Goal: Task Accomplishment & Management: Complete application form

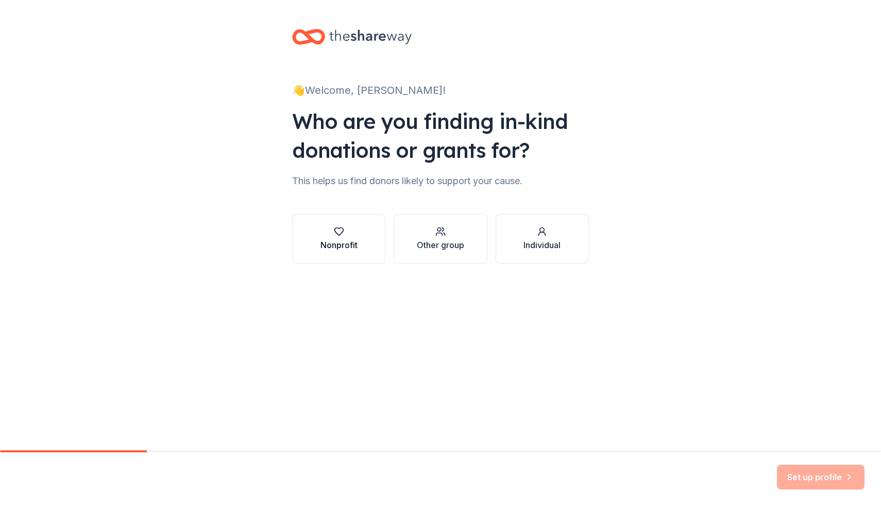
click at [341, 235] on icon "button" at bounding box center [339, 231] width 10 height 10
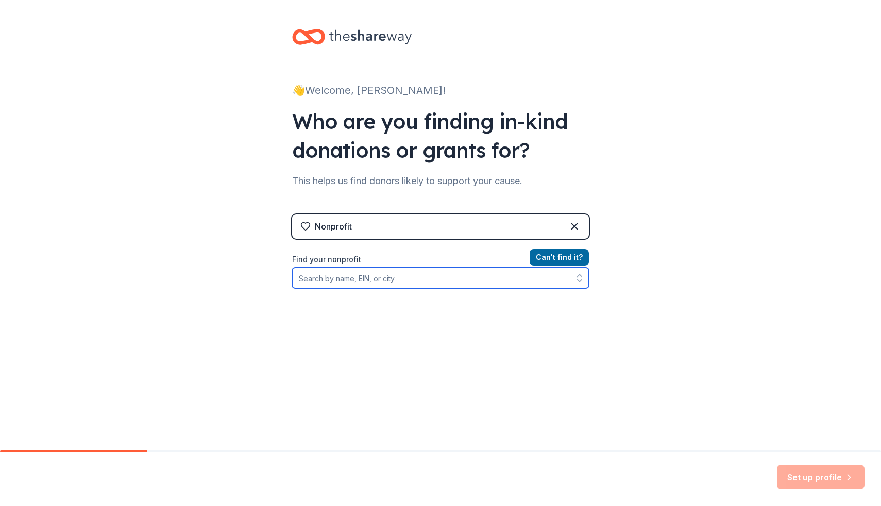
click at [355, 276] on input "Find your nonprofit" at bounding box center [440, 278] width 297 height 21
type input "86-2312803"
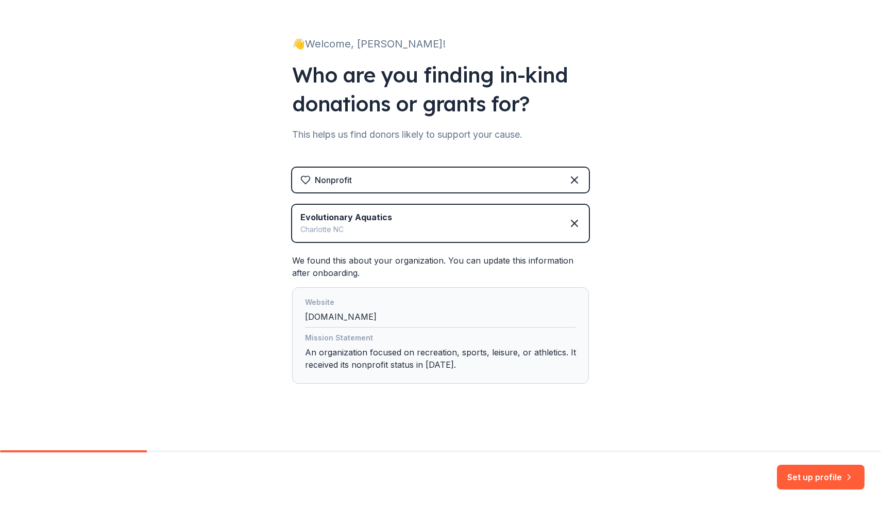
scroll to position [50, 0]
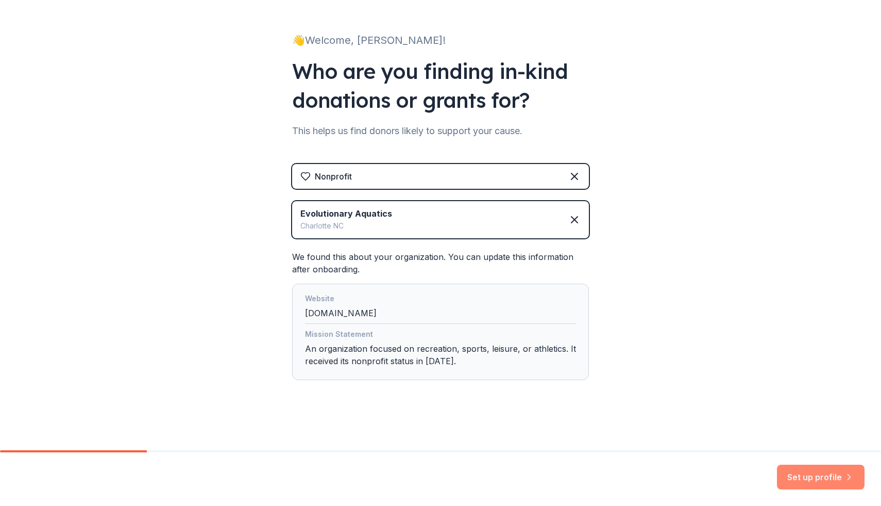
click at [827, 480] on button "Set up profile" at bounding box center [821, 476] width 88 height 25
click at [807, 481] on div "Set up profile" at bounding box center [821, 476] width 88 height 25
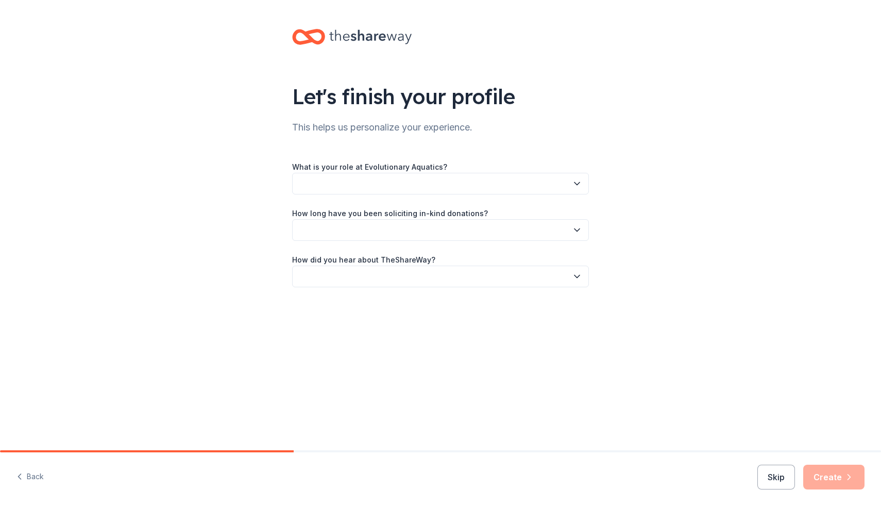
click at [352, 185] on button "button" at bounding box center [440, 184] width 297 height 22
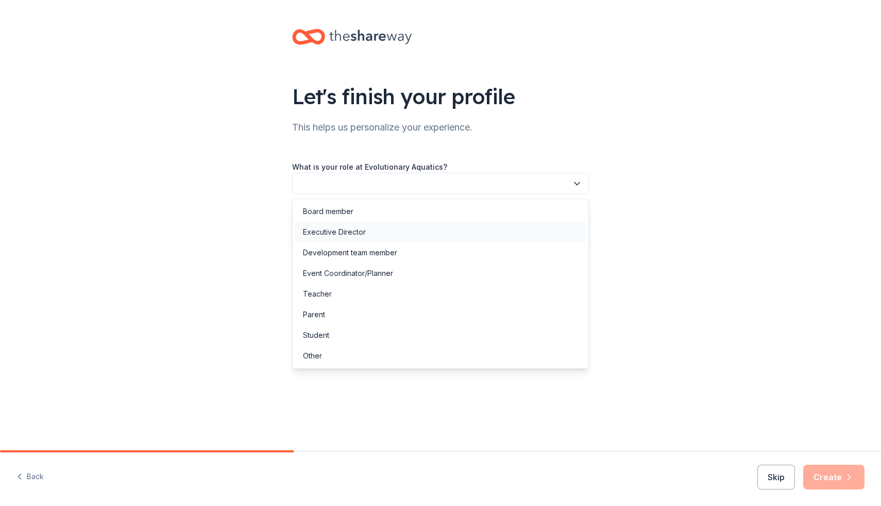
click at [343, 232] on div "Executive Director" at bounding box center [334, 232] width 63 height 12
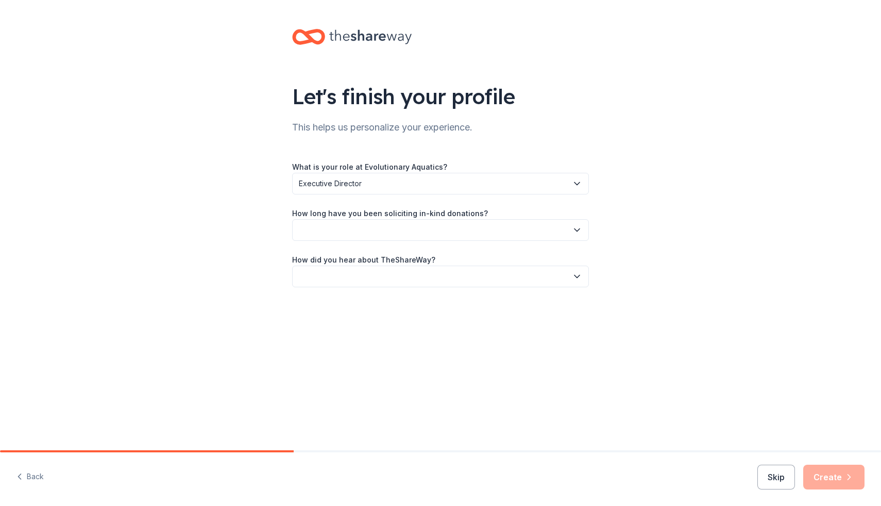
click at [344, 228] on button "button" at bounding box center [440, 230] width 297 height 22
click at [336, 263] on div "This is my first time!" at bounding box center [335, 258] width 65 height 12
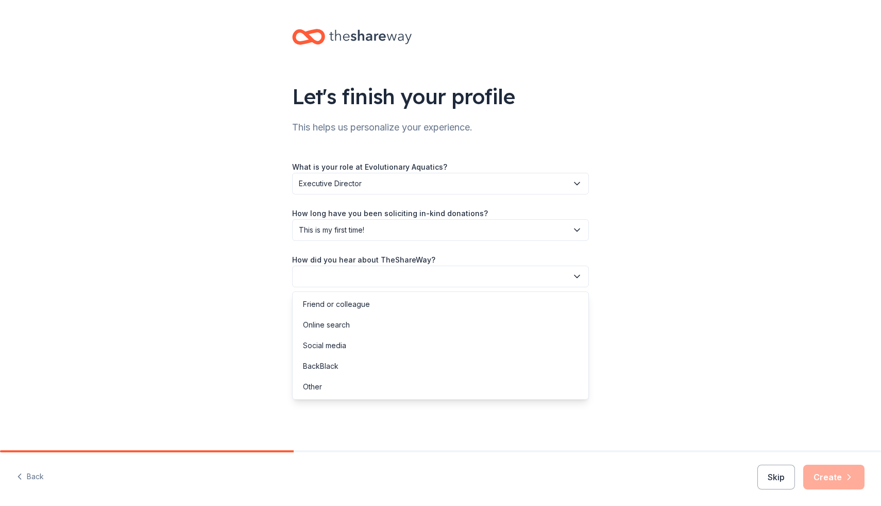
click at [336, 273] on button "button" at bounding box center [440, 276] width 297 height 22
click at [320, 390] on div "Other" at bounding box center [312, 386] width 19 height 12
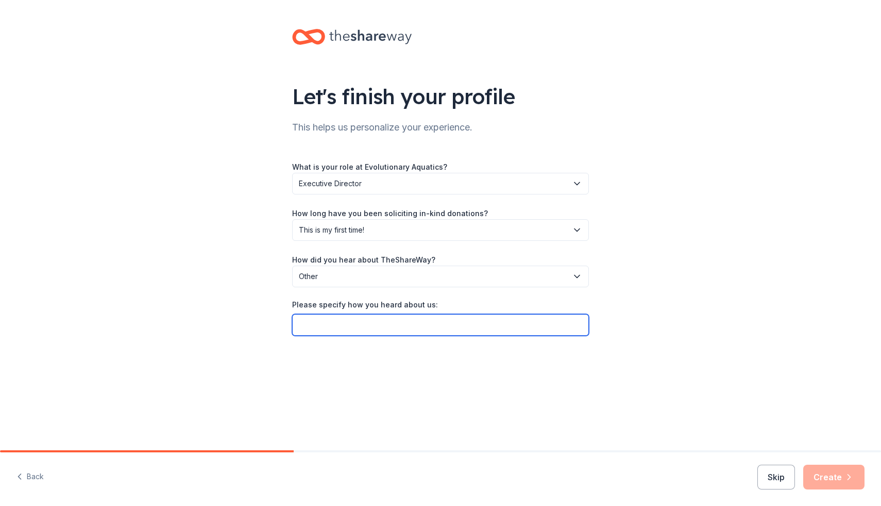
click at [329, 328] on input "Please specify how you heard about us:" at bounding box center [440, 325] width 297 height 22
type input "S"
type input "Possibly the United Way of the Greater Carolinas"
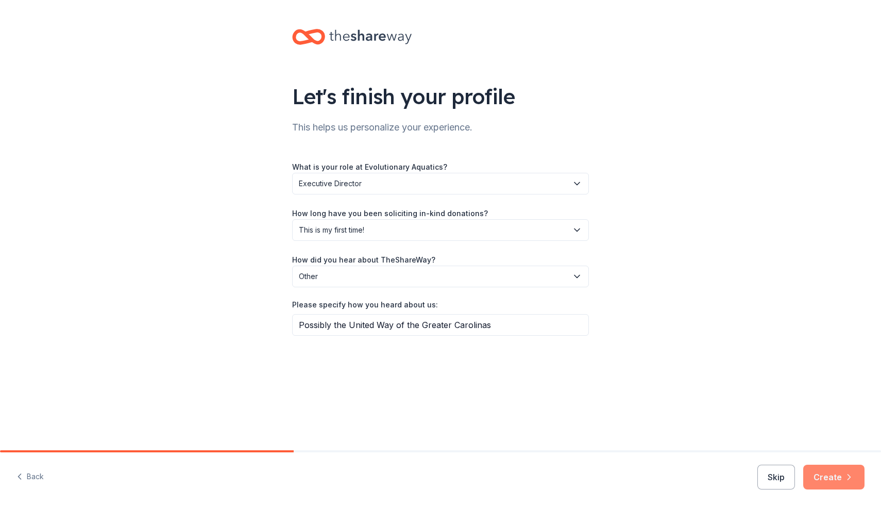
click at [828, 480] on button "Create" at bounding box center [834, 476] width 61 height 25
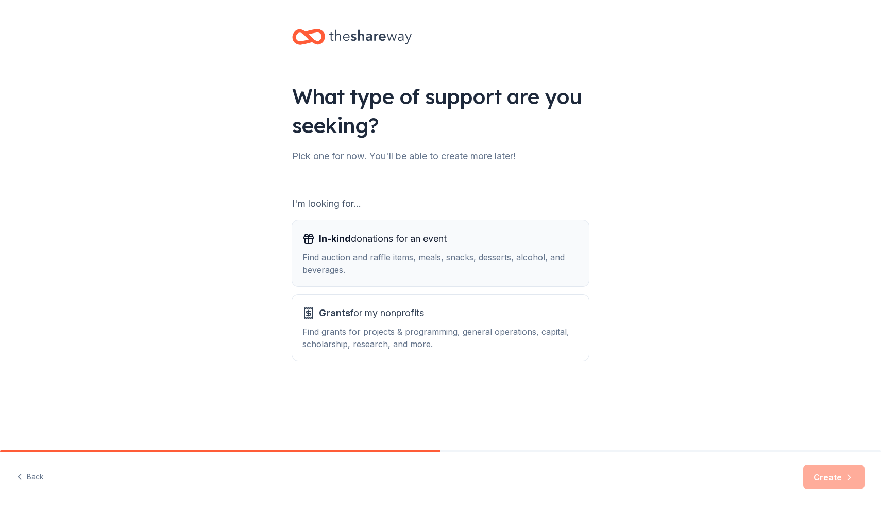
click at [349, 259] on div "Find auction and raffle items, meals, snacks, desserts, alcohol, and beverages." at bounding box center [441, 263] width 276 height 25
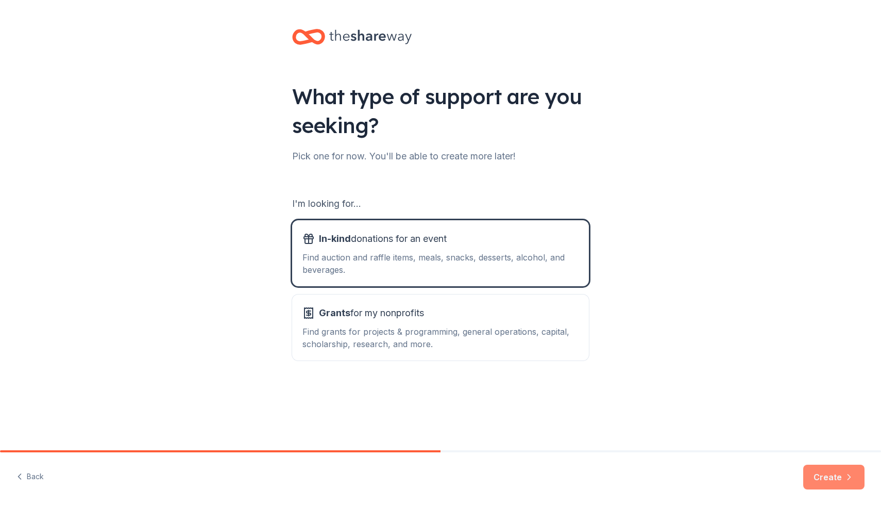
click at [833, 478] on button "Create" at bounding box center [834, 476] width 61 height 25
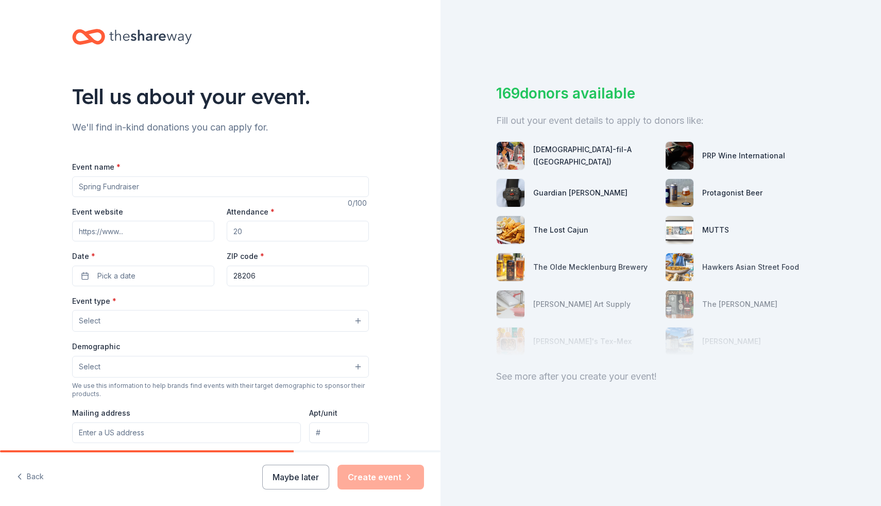
click at [159, 187] on input "Event name *" at bounding box center [220, 186] width 297 height 21
type input "Holiday Gift Giving"
click at [137, 230] on input "Event website" at bounding box center [143, 231] width 142 height 21
type input "w"
click at [262, 232] on input "Attendance *" at bounding box center [298, 231] width 142 height 21
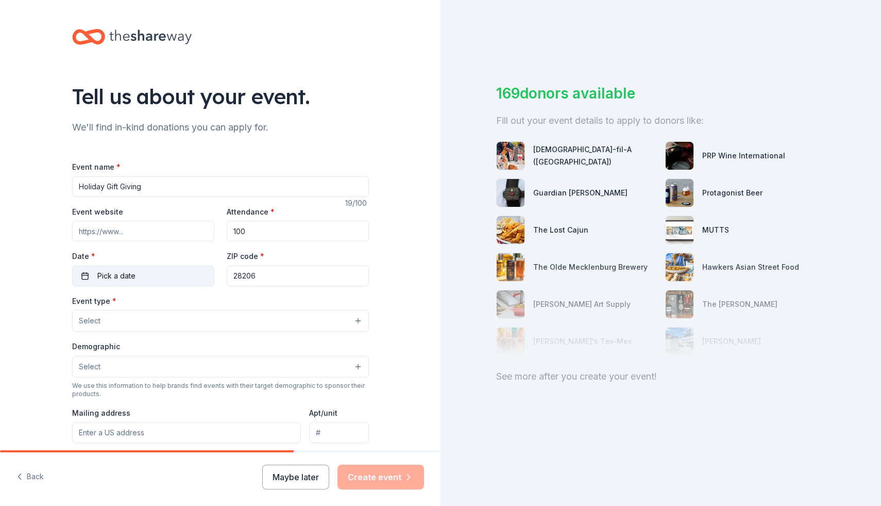
type input "100"
click at [175, 271] on button "Pick a date" at bounding box center [143, 275] width 142 height 21
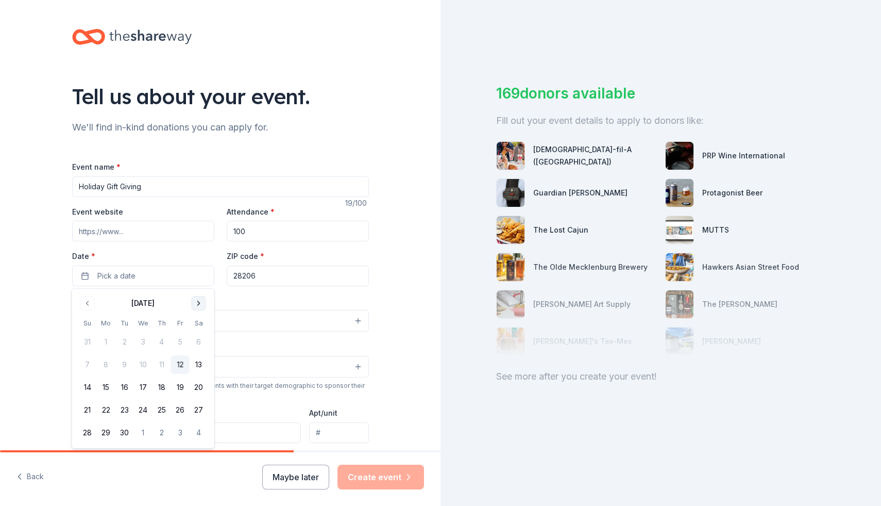
click at [199, 303] on button "Go to next month" at bounding box center [199, 303] width 14 height 14
click at [201, 362] on button "8" at bounding box center [199, 364] width 19 height 19
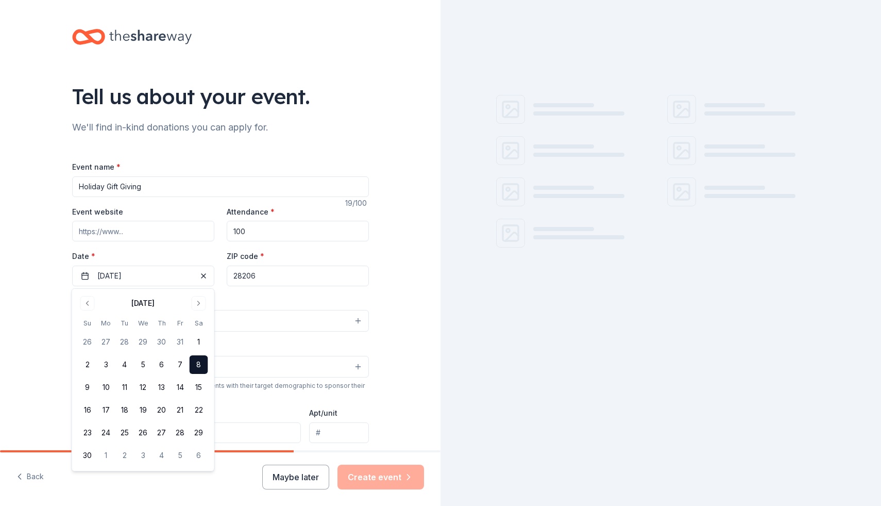
click at [261, 275] on input "28206" at bounding box center [298, 275] width 142 height 21
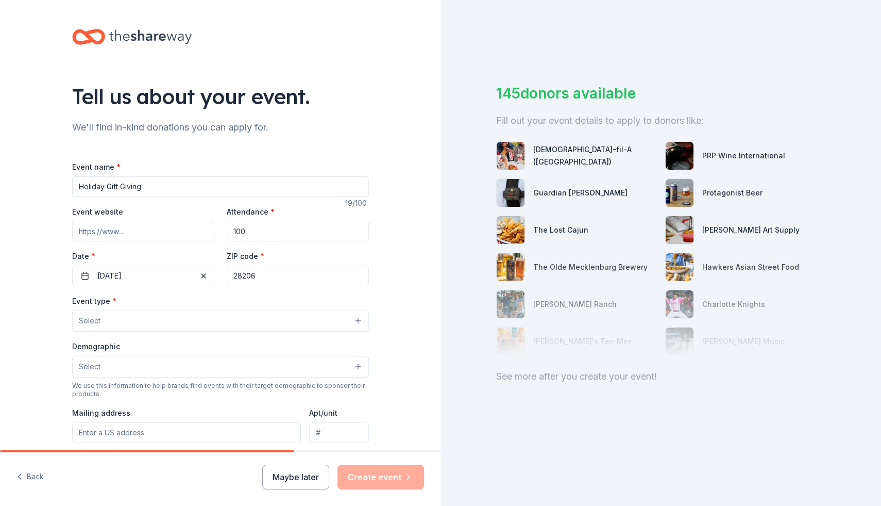
click at [159, 322] on button "Select" at bounding box center [220, 321] width 297 height 22
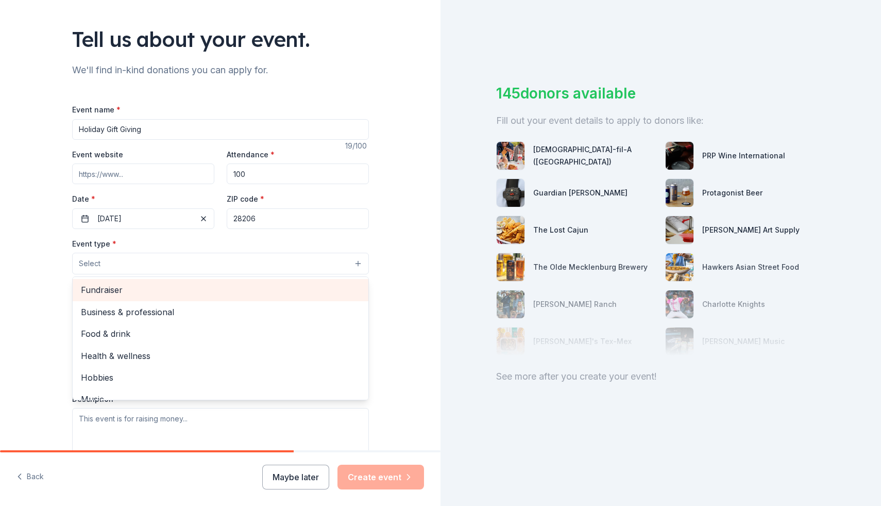
click at [174, 287] on span "Fundraiser" at bounding box center [220, 289] width 279 height 13
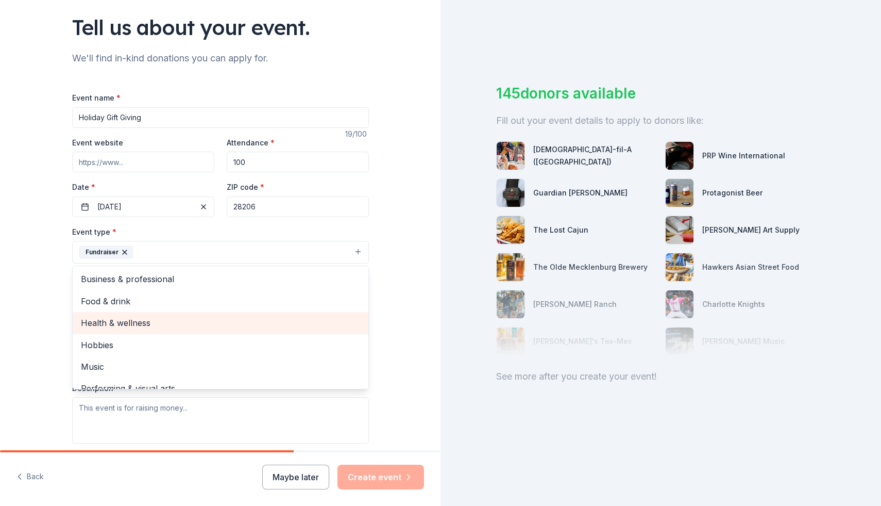
scroll to position [12, 0]
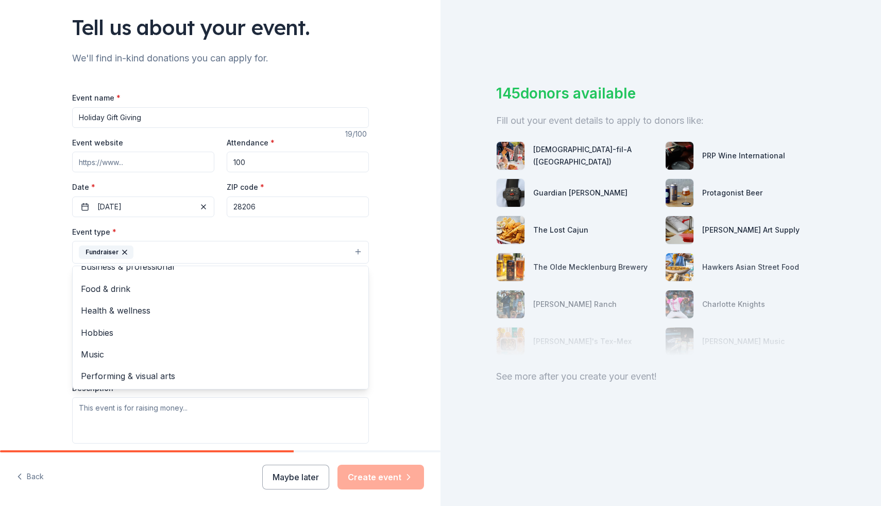
click at [39, 344] on div "Tell us about your event. We'll find in-kind donations you can apply for. Event…" at bounding box center [220, 274] width 441 height 687
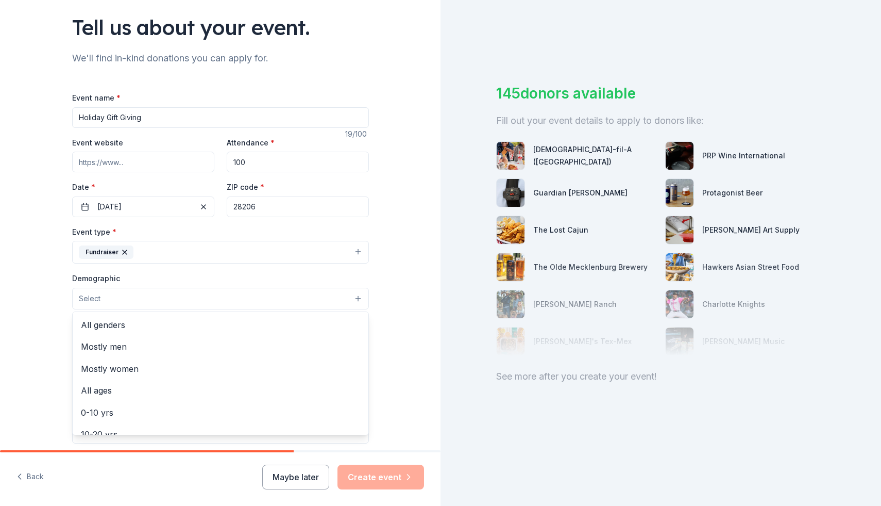
click at [108, 297] on button "Select" at bounding box center [220, 299] width 297 height 22
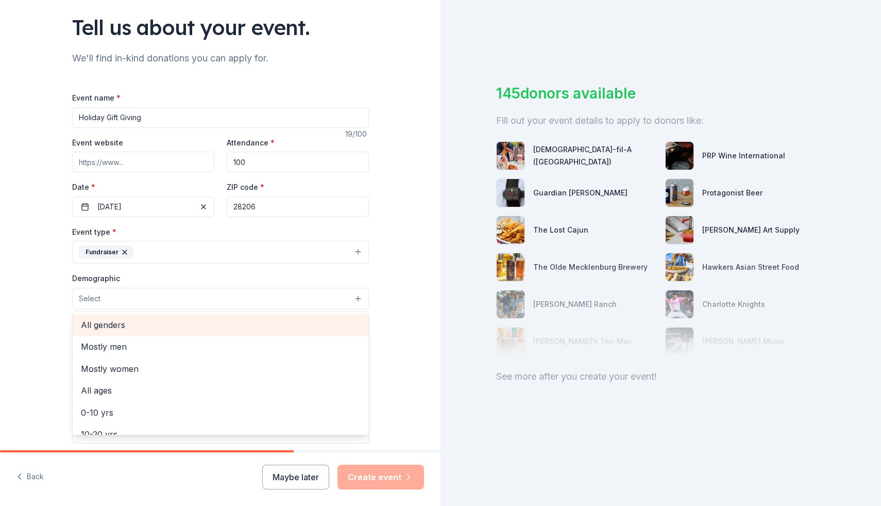
click at [106, 326] on span "All genders" at bounding box center [220, 324] width 279 height 13
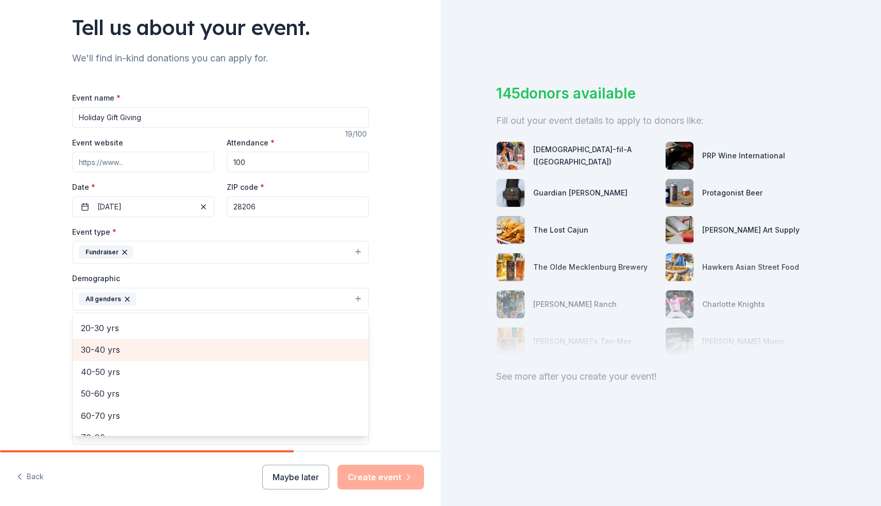
scroll to position [112, 0]
click at [105, 341] on span "30-40 yrs" at bounding box center [220, 344] width 279 height 13
click at [108, 349] on span "40-50 yrs" at bounding box center [220, 344] width 279 height 13
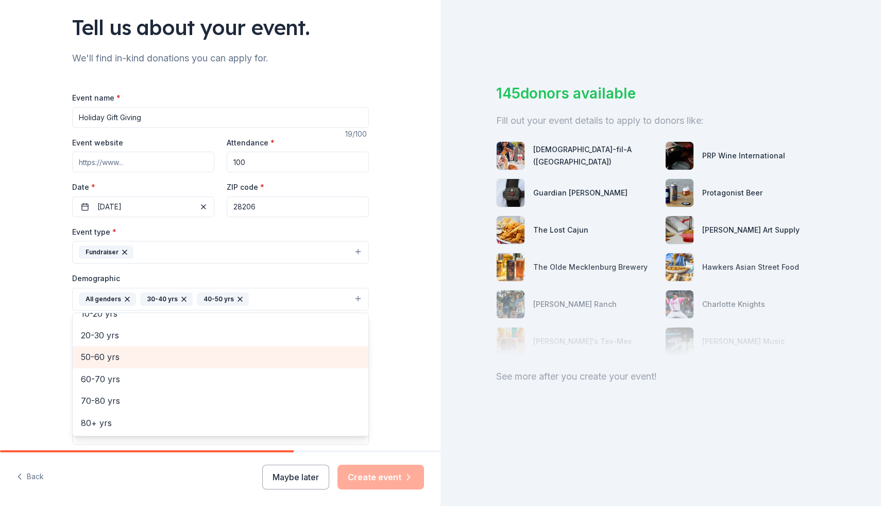
click at [108, 352] on span "50-60 yrs" at bounding box center [220, 356] width 279 height 13
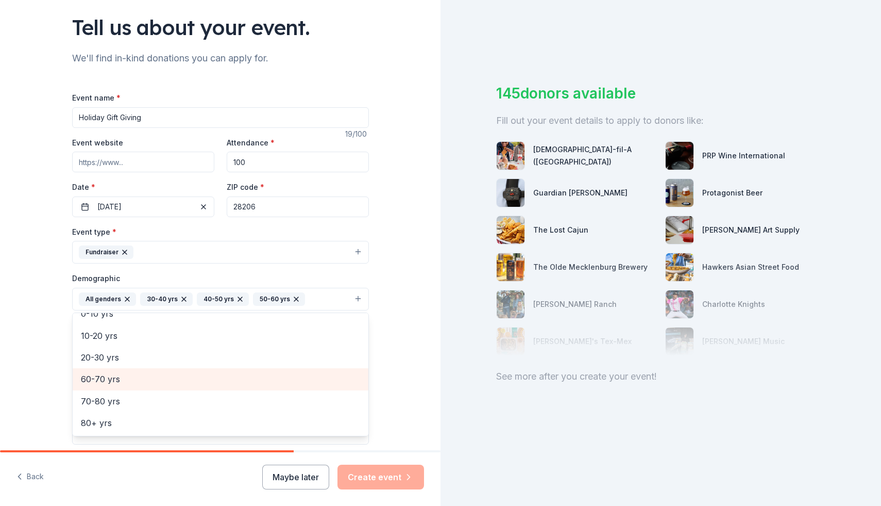
click at [104, 381] on span "60-70 yrs" at bounding box center [220, 378] width 279 height 13
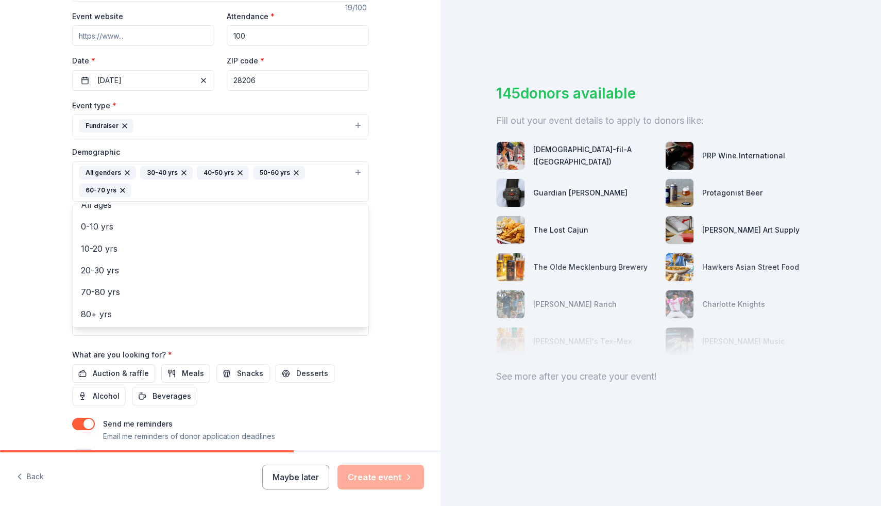
scroll to position [196, 0]
click at [242, 373] on div "Event name * Holiday Gift Giving 19 /100 Event website Attendance * 100 Date * …" at bounding box center [220, 212] width 297 height 496
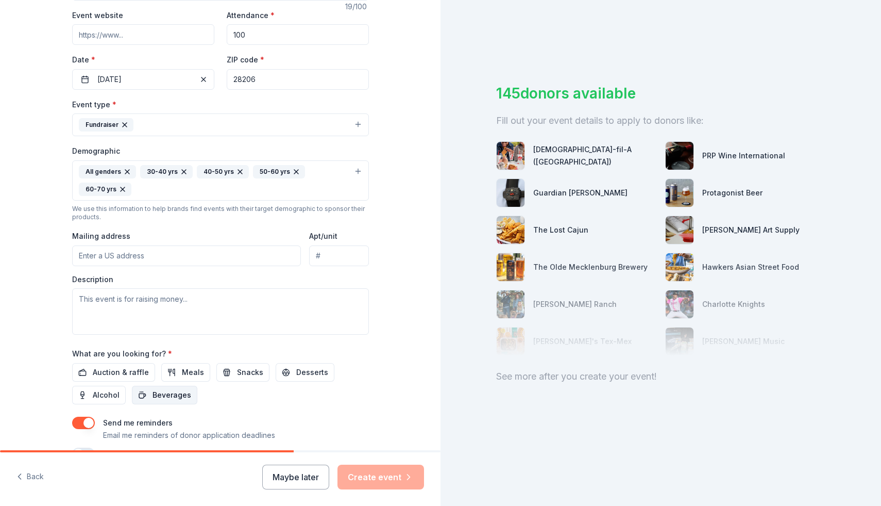
click at [173, 391] on span "Beverages" at bounding box center [172, 395] width 39 height 12
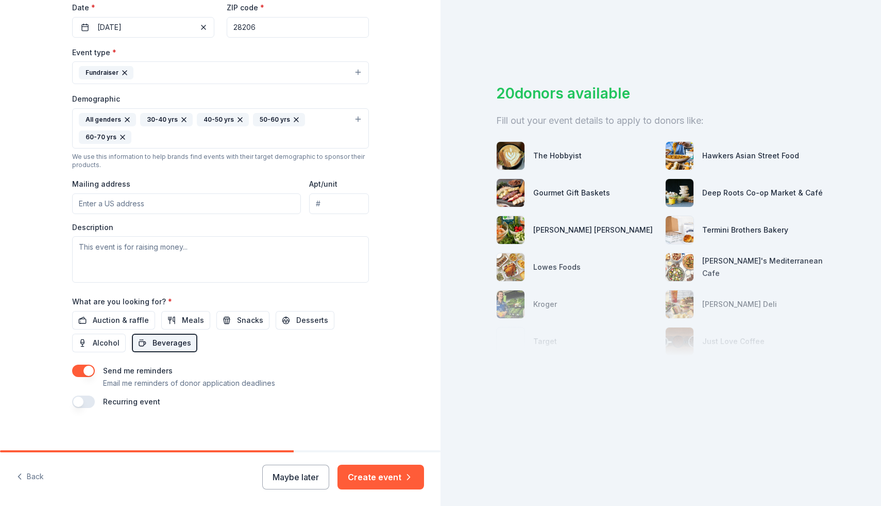
scroll to position [256, 0]
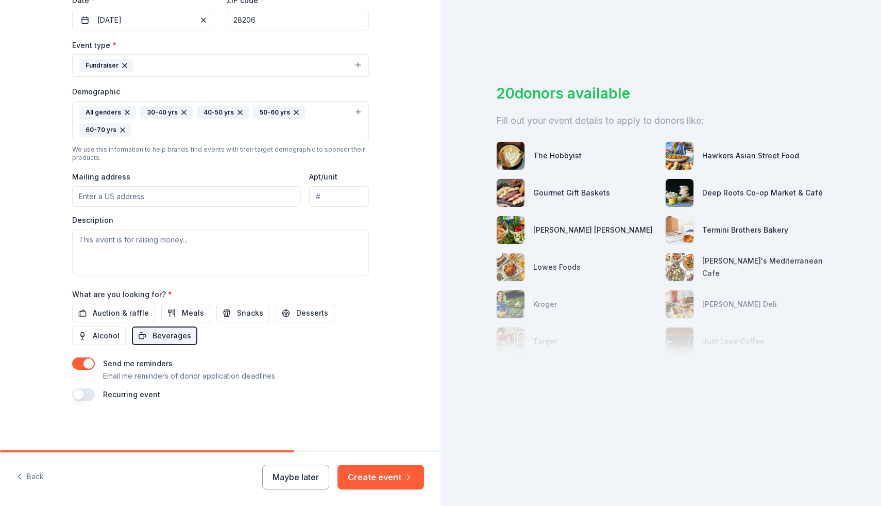
click at [153, 204] on input "Mailing address" at bounding box center [186, 196] width 229 height 21
type input "1327 Moretz Avenue, Charlotte, NC, 28206"
click at [136, 243] on textarea at bounding box center [220, 252] width 297 height 46
type textarea "T"
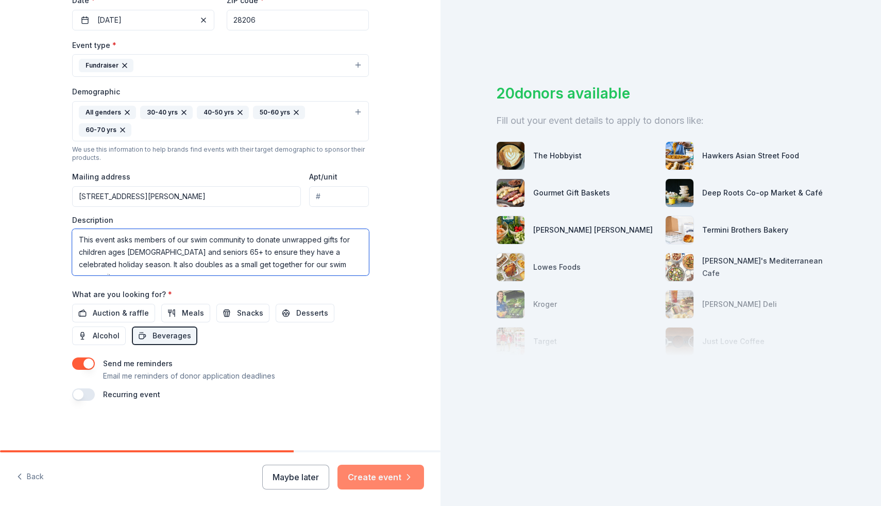
type textarea "This event asks members of our swim community to donate unwrapped gifts for chi…"
click at [382, 479] on button "Create event" at bounding box center [381, 476] width 87 height 25
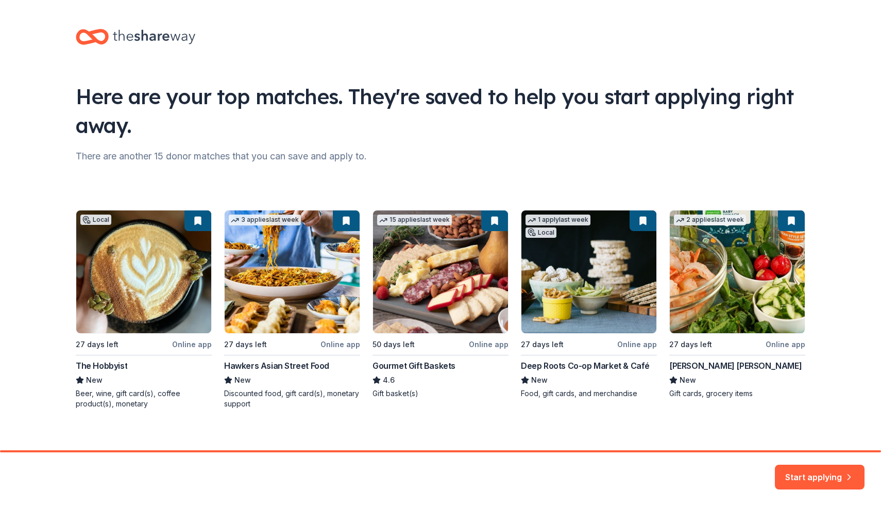
click at [188, 344] on div "Local 27 days left Online app The Hobbyist New Beer, wine, gift card(s), coffee…" at bounding box center [441, 309] width 730 height 199
click at [118, 253] on div "Local 27 days left Online app The Hobbyist New Beer, wine, gift card(s), coffee…" at bounding box center [441, 309] width 730 height 199
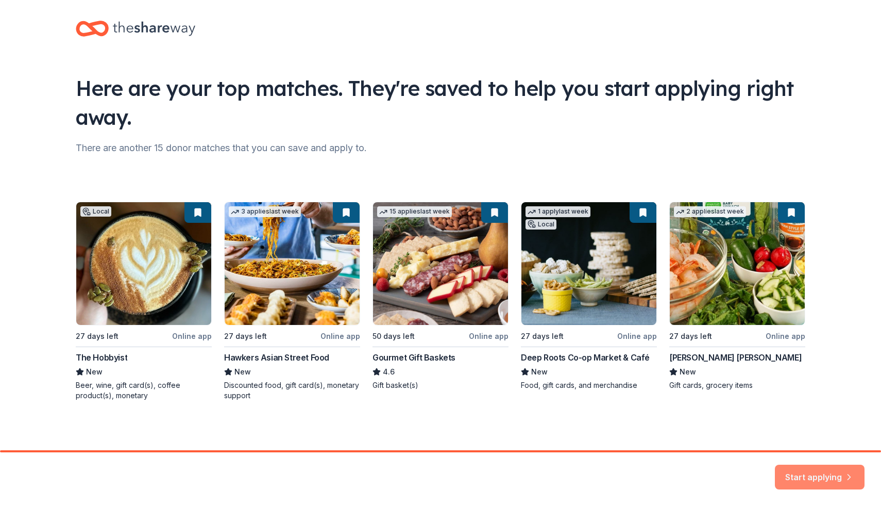
click at [817, 472] on button "Start applying" at bounding box center [820, 470] width 90 height 25
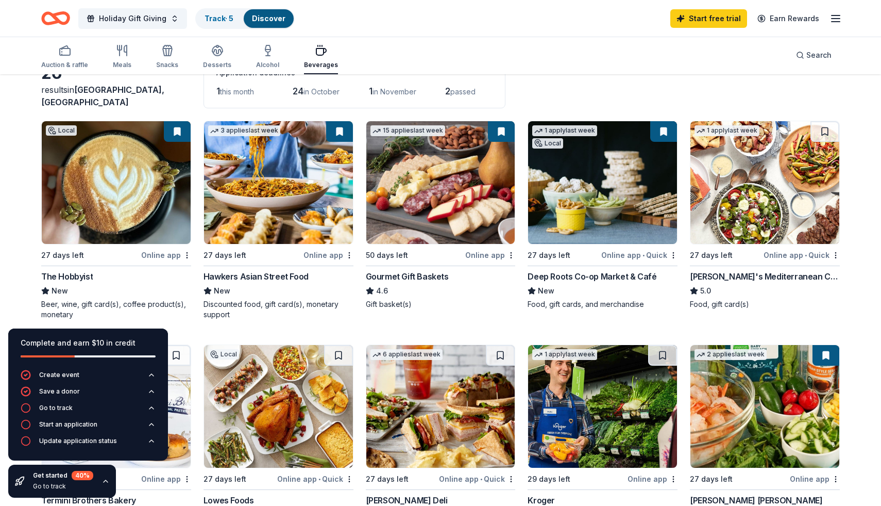
scroll to position [73, 0]
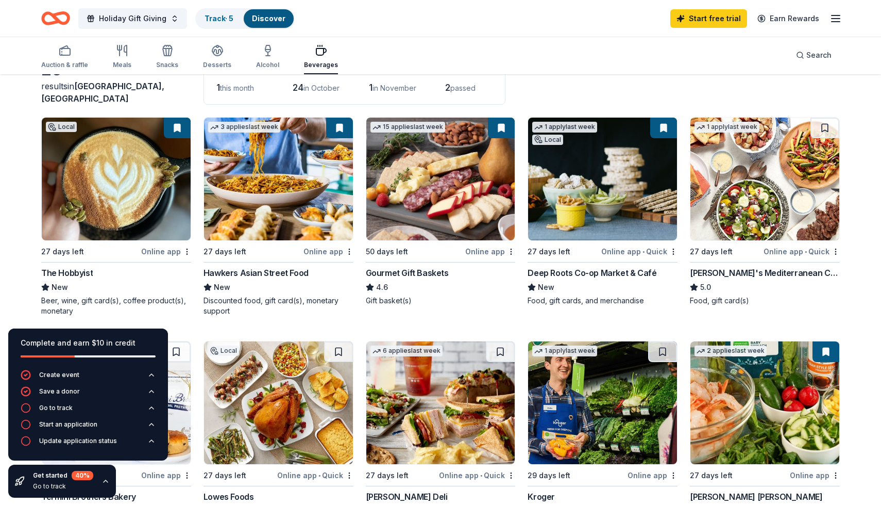
click at [158, 252] on div "Online app" at bounding box center [166, 251] width 50 height 13
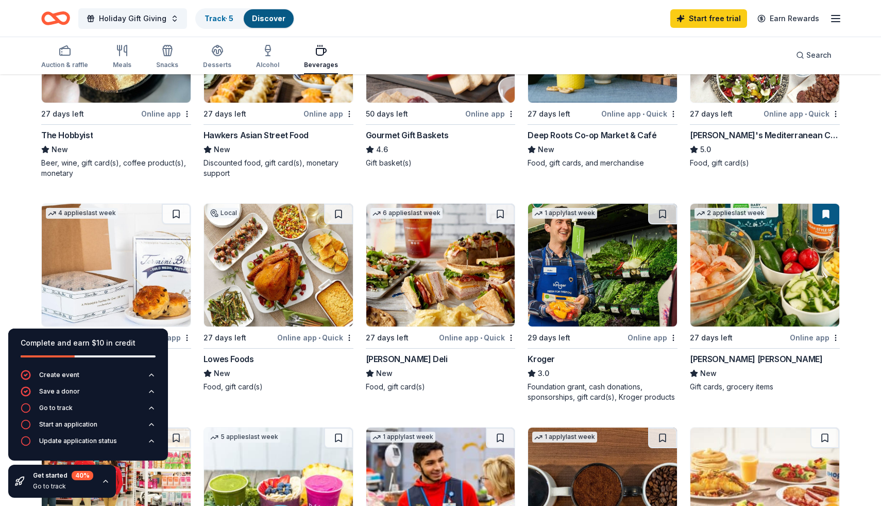
scroll to position [88, 0]
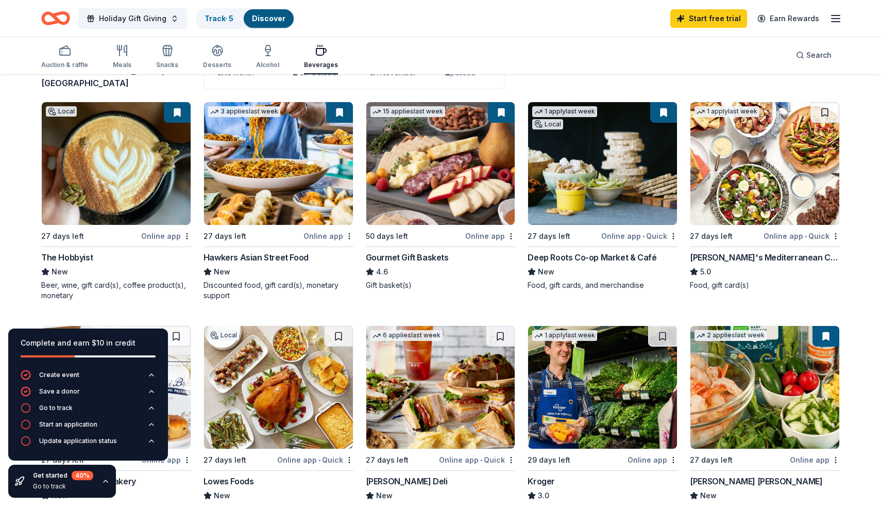
click at [135, 191] on img at bounding box center [116, 163] width 149 height 123
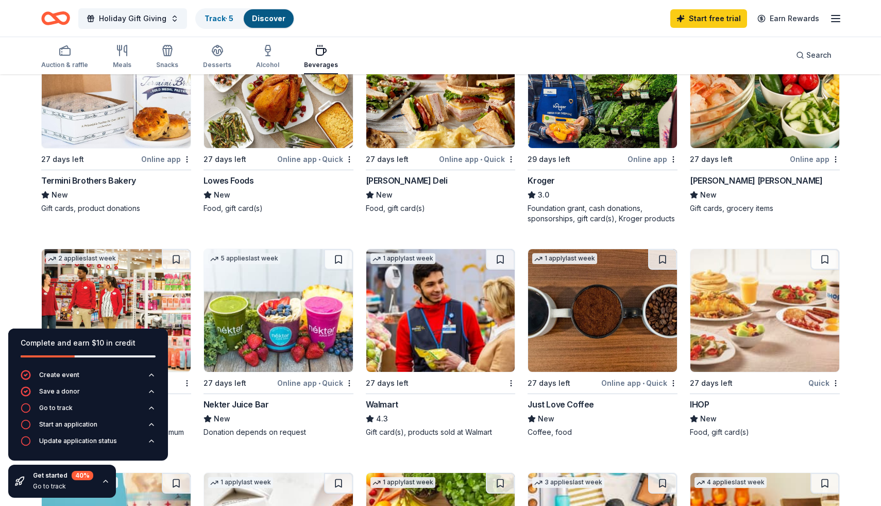
scroll to position [397, 0]
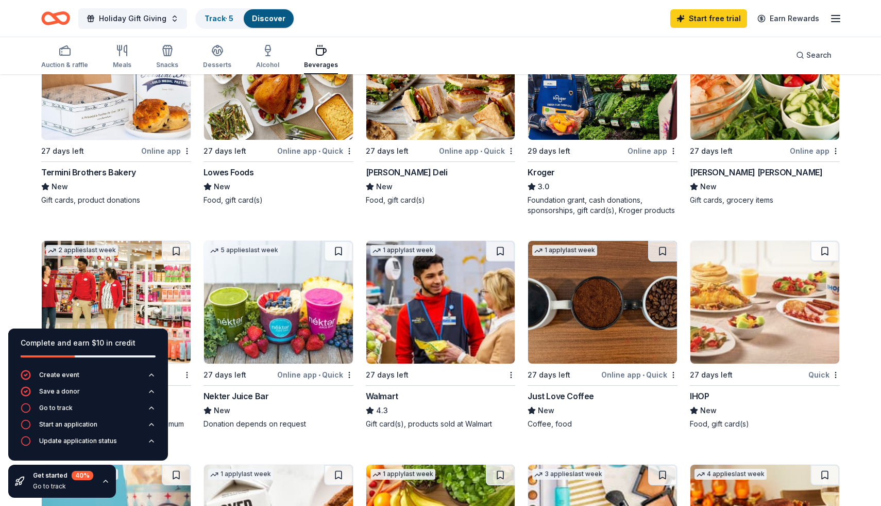
click at [591, 326] on img at bounding box center [602, 302] width 149 height 123
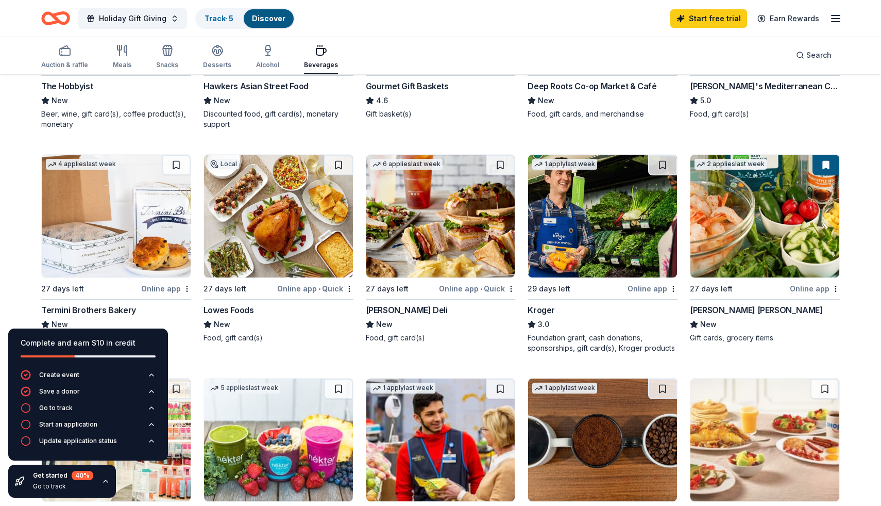
scroll to position [264, 0]
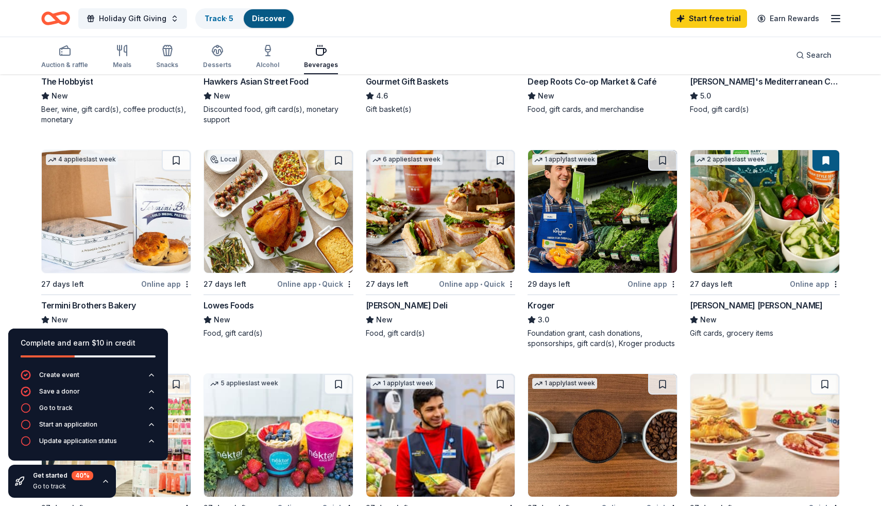
click at [458, 207] on img at bounding box center [441, 211] width 149 height 123
click at [474, 284] on div "Online app • Quick" at bounding box center [477, 283] width 76 height 13
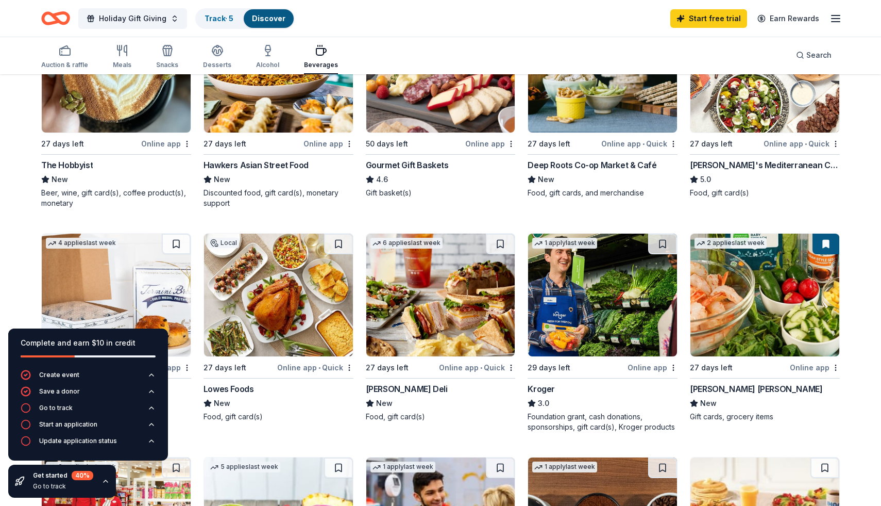
scroll to position [69, 0]
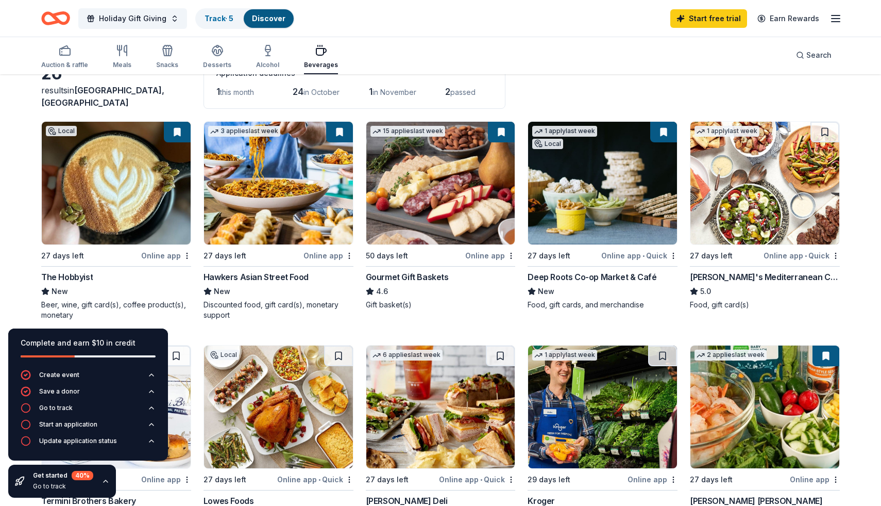
click at [176, 131] on button at bounding box center [177, 132] width 27 height 21
click at [178, 133] on button at bounding box center [177, 132] width 27 height 21
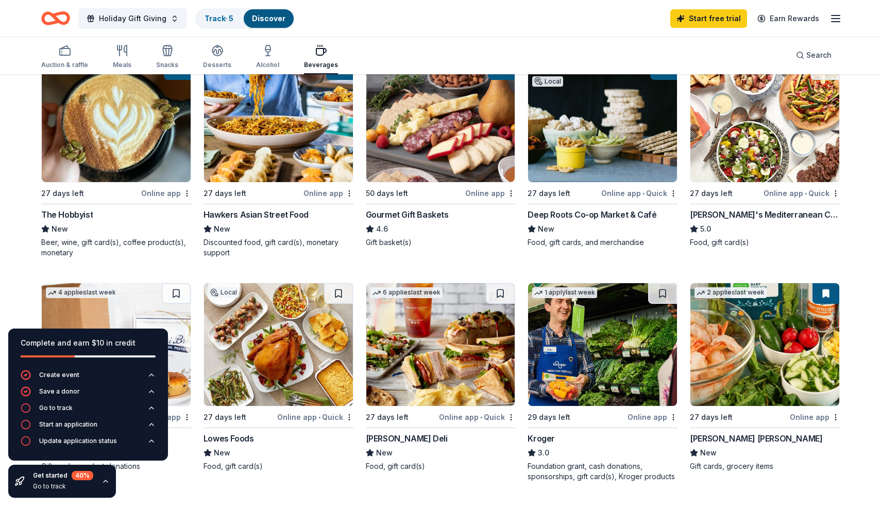
scroll to position [182, 0]
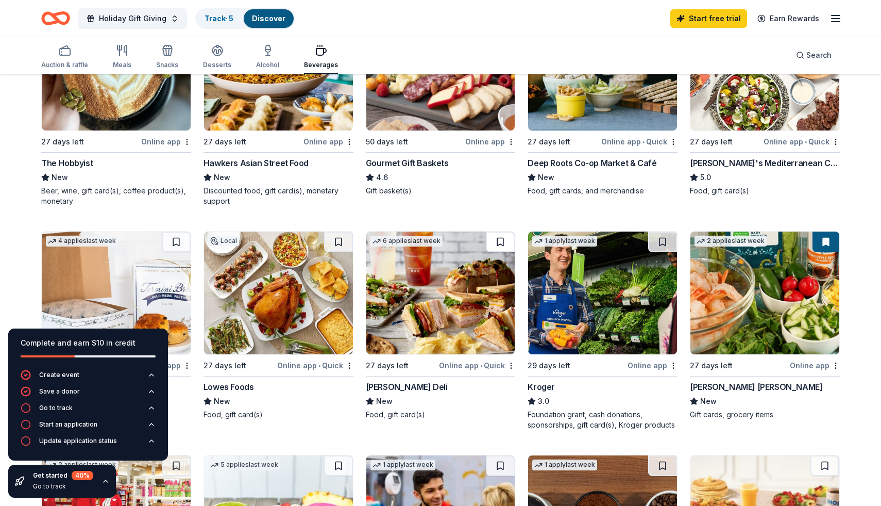
click at [499, 242] on button at bounding box center [500, 241] width 29 height 21
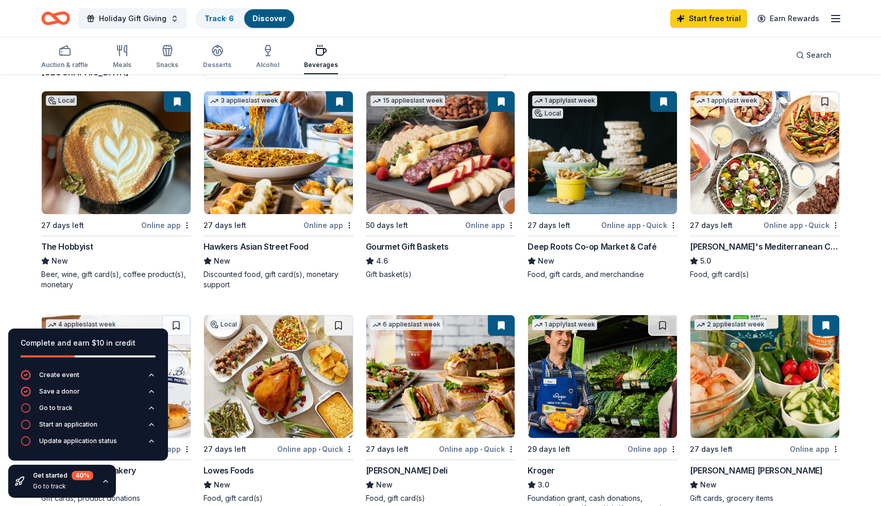
scroll to position [100, 0]
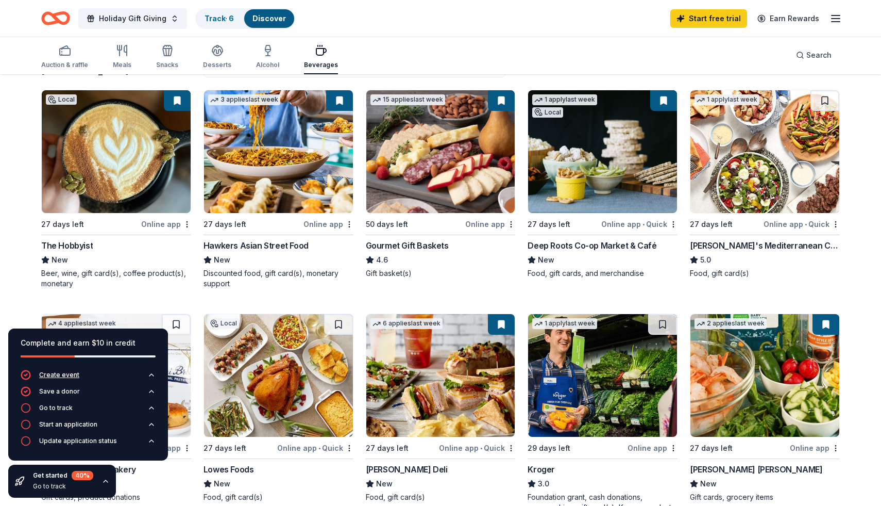
click at [152, 375] on icon "button" at bounding box center [151, 375] width 8 height 8
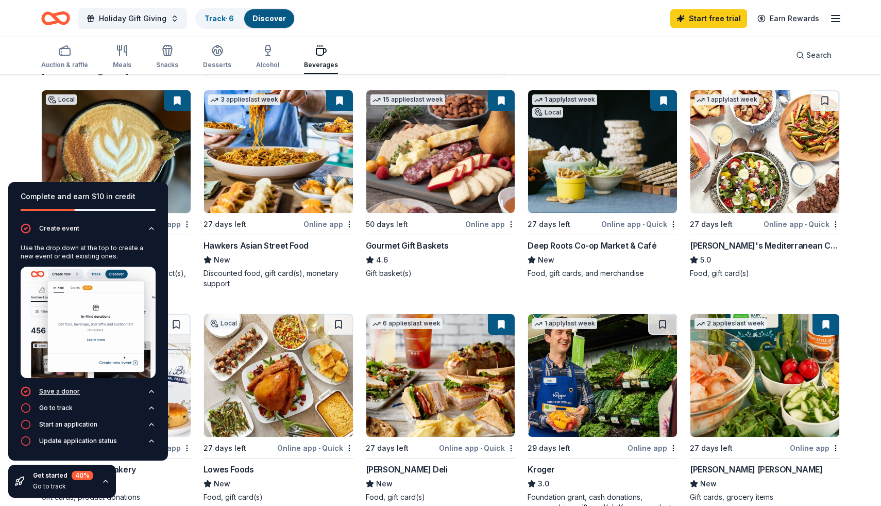
click at [151, 390] on icon "button" at bounding box center [151, 391] width 8 height 8
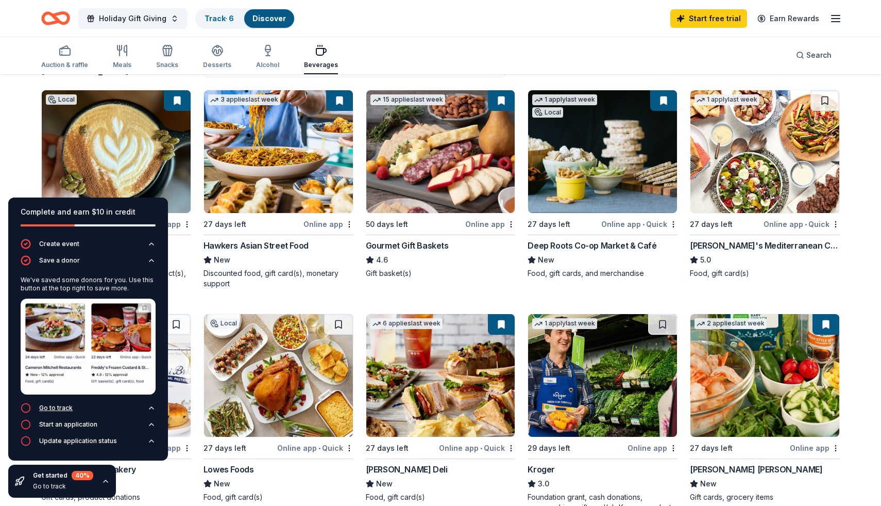
click at [152, 410] on icon "button" at bounding box center [151, 408] width 8 height 8
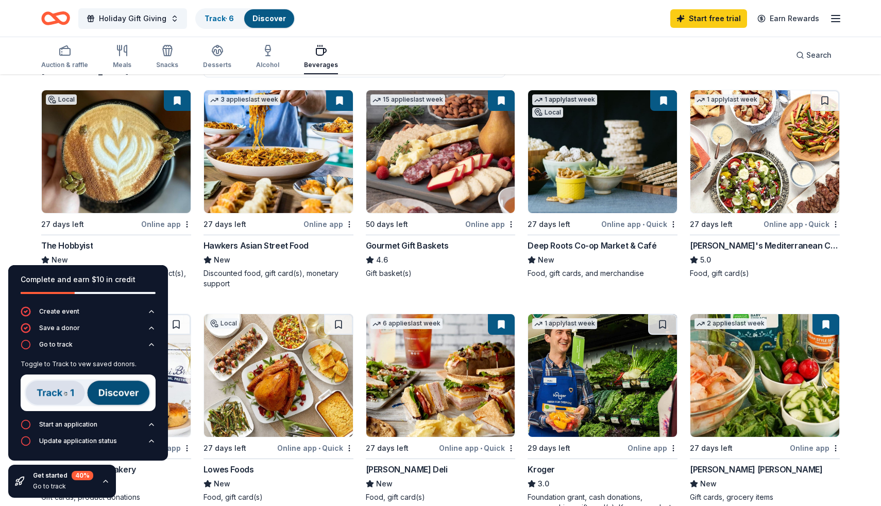
click at [54, 391] on img at bounding box center [88, 392] width 135 height 37
click at [115, 396] on img at bounding box center [88, 392] width 135 height 37
click at [152, 423] on icon "button" at bounding box center [151, 424] width 4 height 2
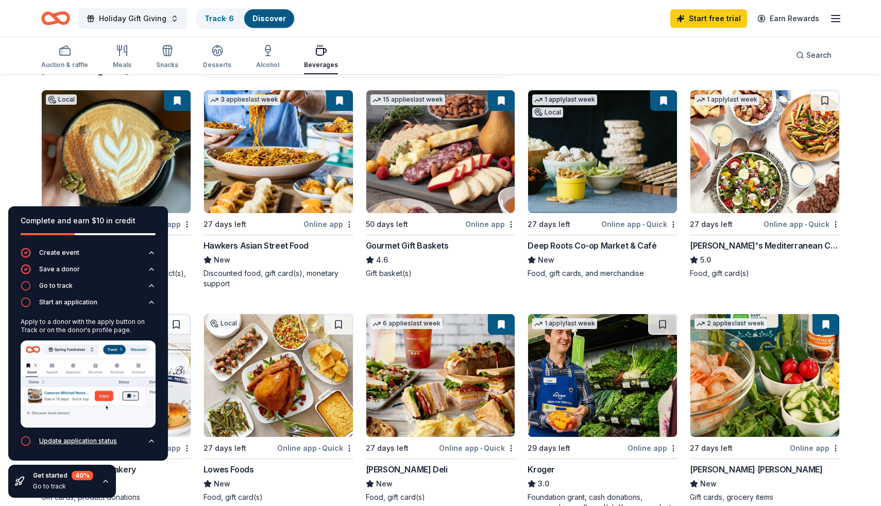
click at [152, 443] on icon "button" at bounding box center [151, 441] width 8 height 8
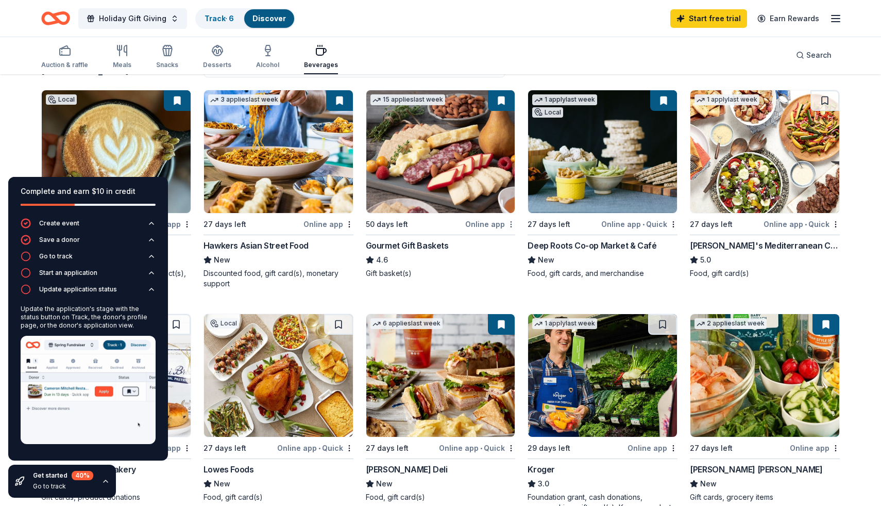
click at [512, 224] on html "Holiday Gift Giving Track · 6 Discover Start free trial Earn Rewards Auction & …" at bounding box center [440, 153] width 881 height 506
click at [498, 260] on html "Holiday Gift Giving Track · 6 Discover Start free trial Earn Rewards Auction & …" at bounding box center [440, 153] width 881 height 506
click at [473, 271] on div "Gift basket(s)" at bounding box center [441, 273] width 150 height 10
click at [151, 288] on icon "button" at bounding box center [151, 289] width 4 height 2
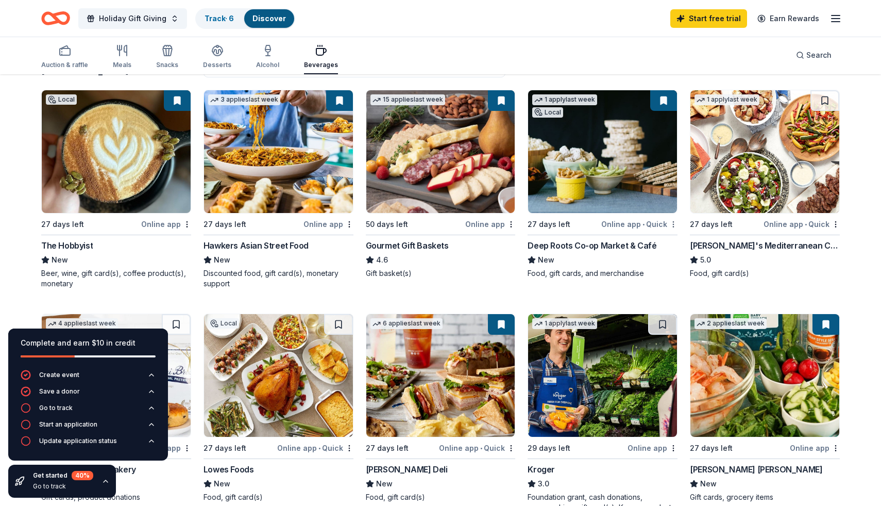
click at [674, 226] on html "Holiday Gift Giving Track · 6 Discover Start free trial Earn Rewards Auction & …" at bounding box center [440, 153] width 881 height 506
click at [658, 245] on div "Not interested" at bounding box center [641, 242] width 69 height 19
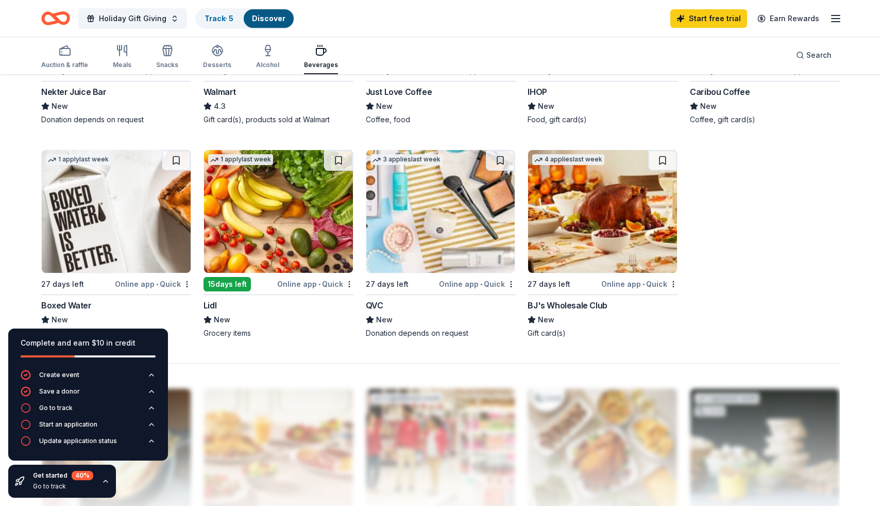
scroll to position [732, 0]
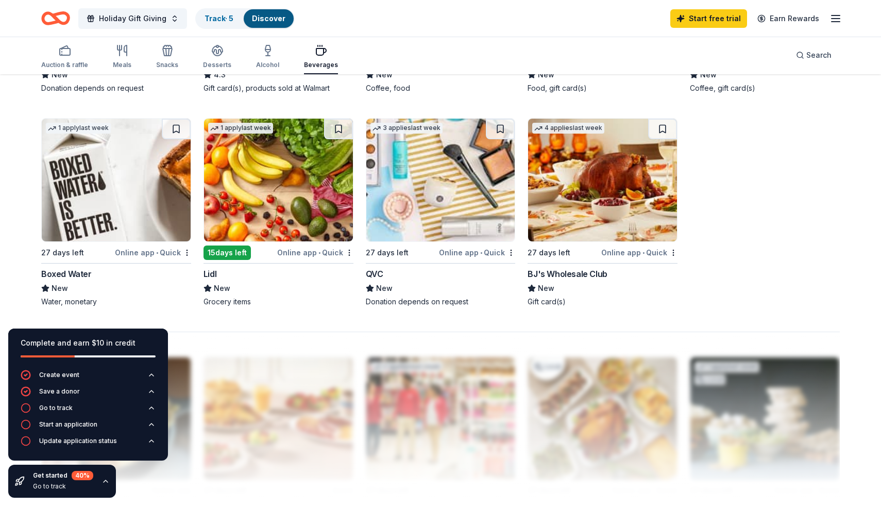
click at [136, 253] on div "Online app • Quick" at bounding box center [153, 252] width 76 height 13
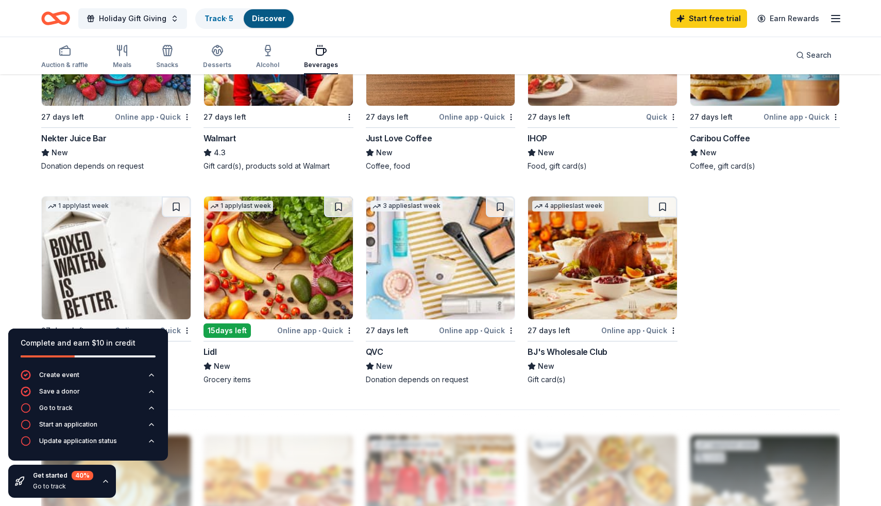
scroll to position [594, 0]
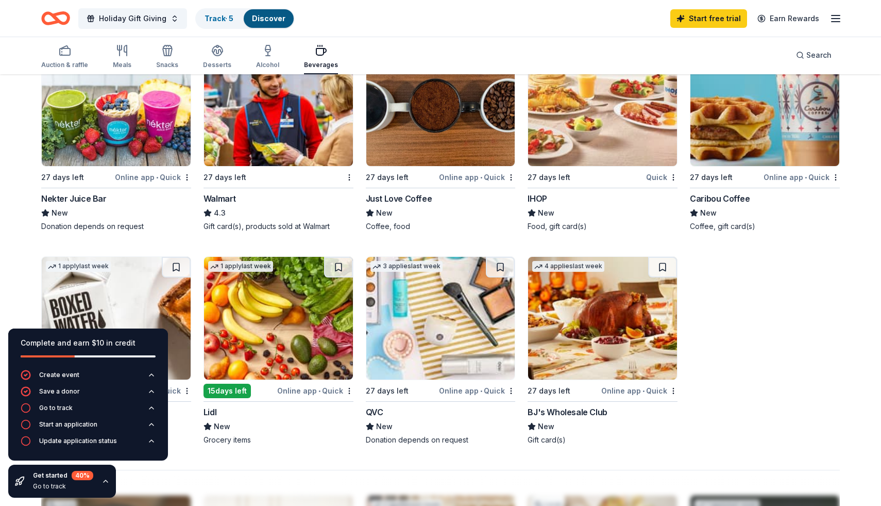
click at [790, 178] on div "Online app • Quick" at bounding box center [802, 177] width 76 height 13
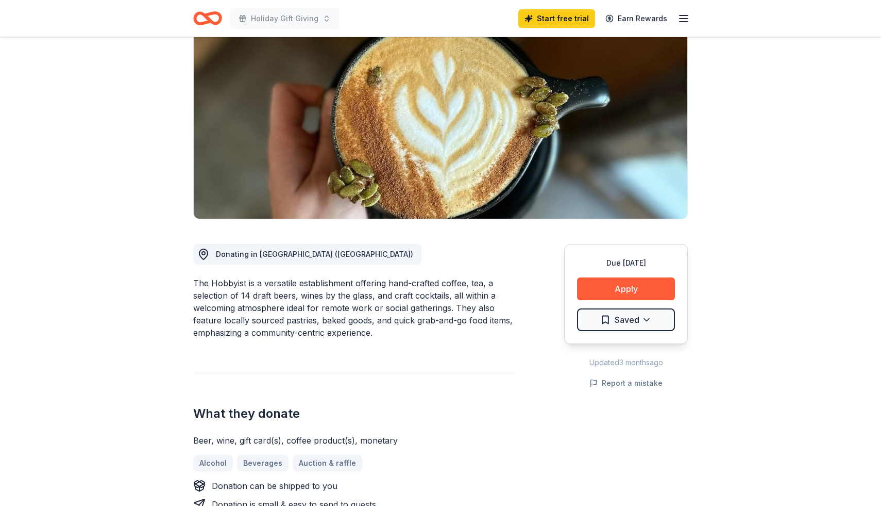
scroll to position [154, 0]
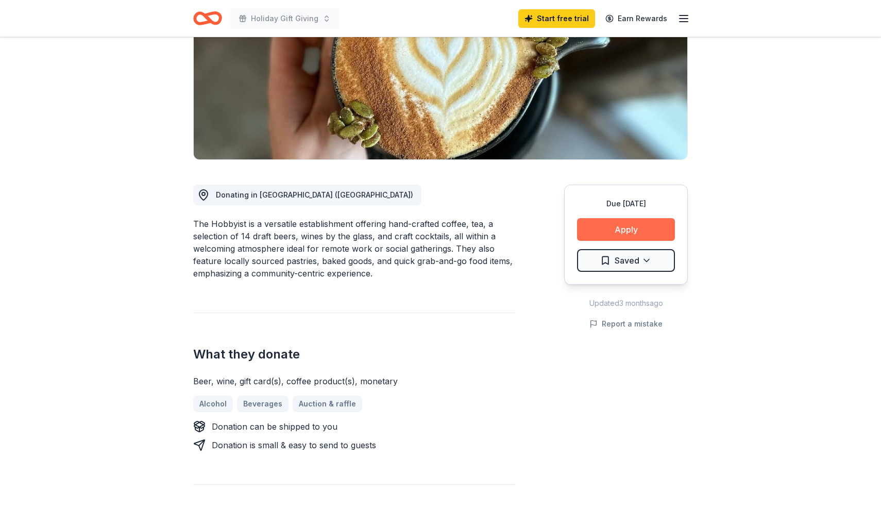
click at [634, 231] on button "Apply" at bounding box center [626, 229] width 98 height 23
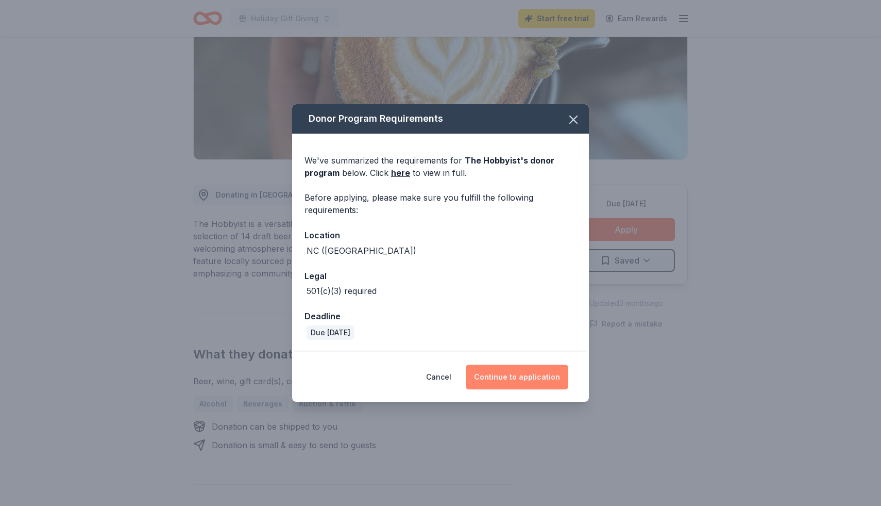
click at [511, 376] on button "Continue to application" at bounding box center [517, 376] width 103 height 25
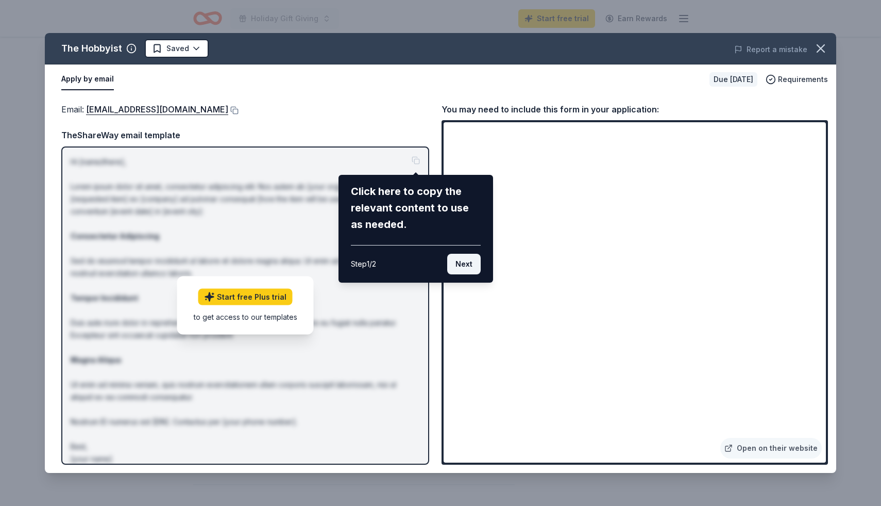
click at [462, 269] on button "Next" at bounding box center [464, 264] width 34 height 21
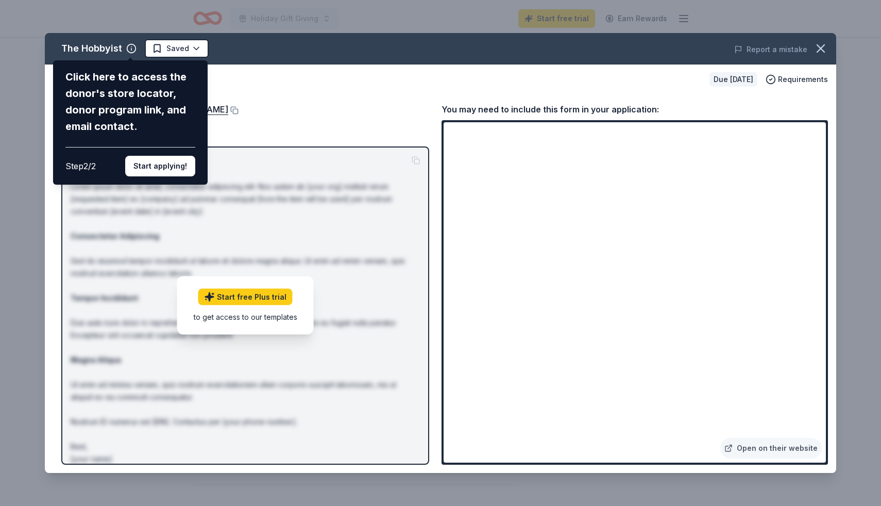
click at [237, 298] on div "The Hobbyist Click here to access the donor's store locator, donor program link…" at bounding box center [441, 253] width 792 height 440
click at [171, 168] on button "Start applying!" at bounding box center [160, 166] width 70 height 21
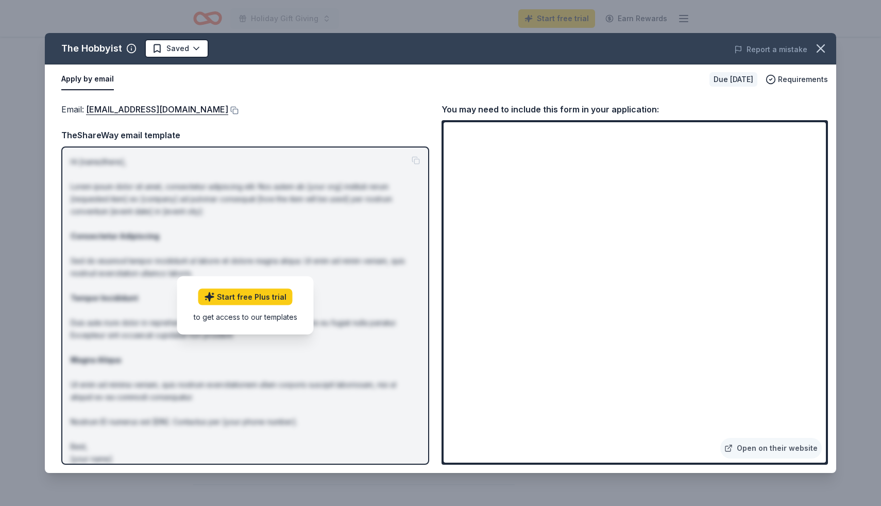
click at [774, 140] on div "The Hobbyist Saved Report a mistake Apply by email Due in 27 days Requirements …" at bounding box center [441, 253] width 792 height 440
click at [772, 138] on div "The Hobbyist Saved Report a mistake Apply by email Due in 27 days Requirements …" at bounding box center [441, 253] width 792 height 440
click at [180, 111] on link "thehobbyistclt@gmail.com" at bounding box center [157, 109] width 142 height 13
click at [228, 110] on button at bounding box center [233, 110] width 10 height 8
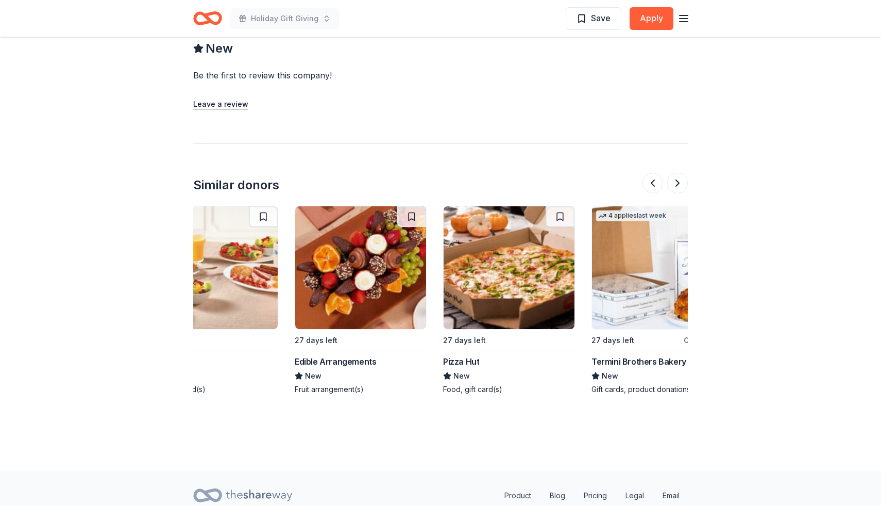
scroll to position [0, 973]
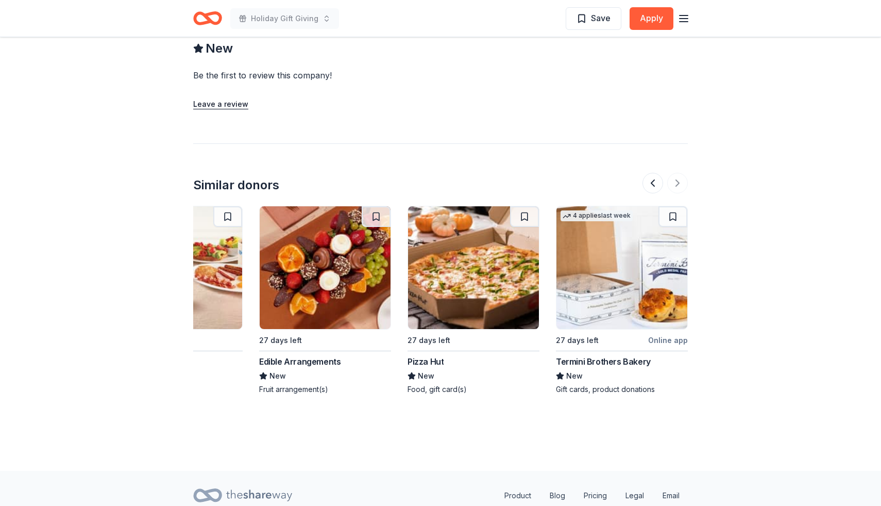
click at [610, 254] on img at bounding box center [622, 267] width 131 height 123
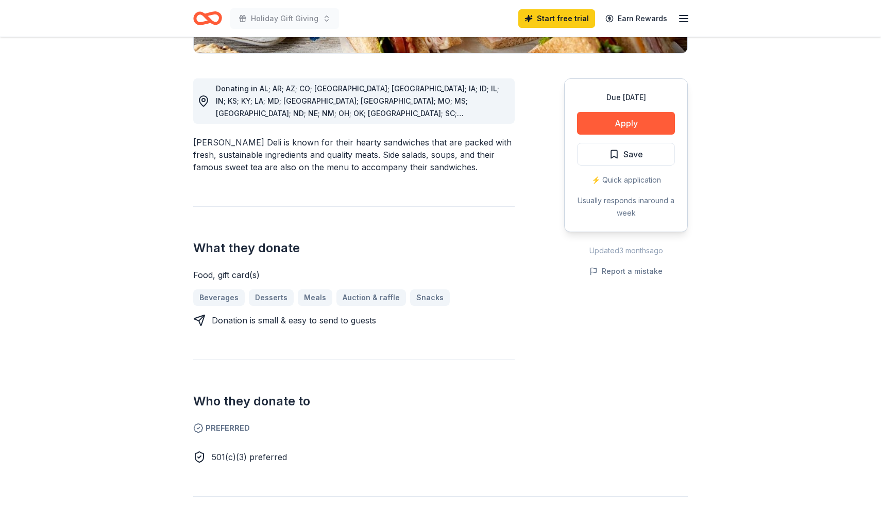
scroll to position [290, 0]
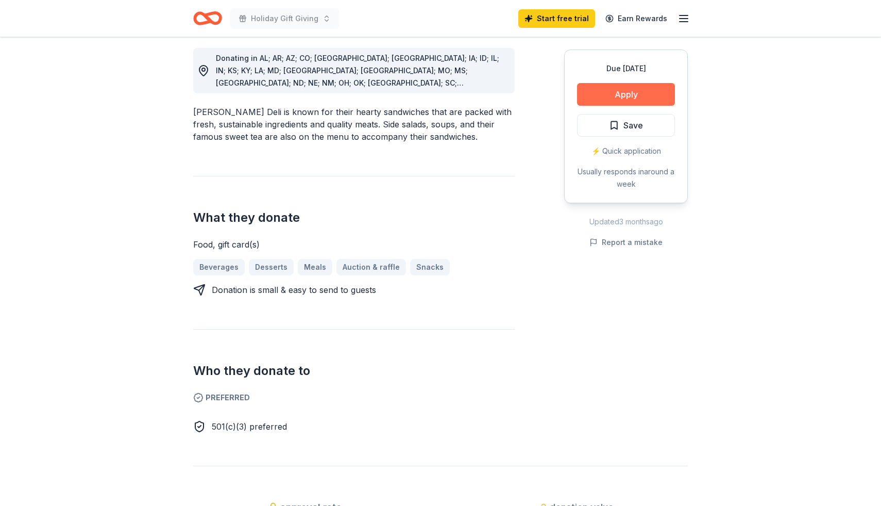
click at [616, 100] on button "Apply" at bounding box center [626, 94] width 98 height 23
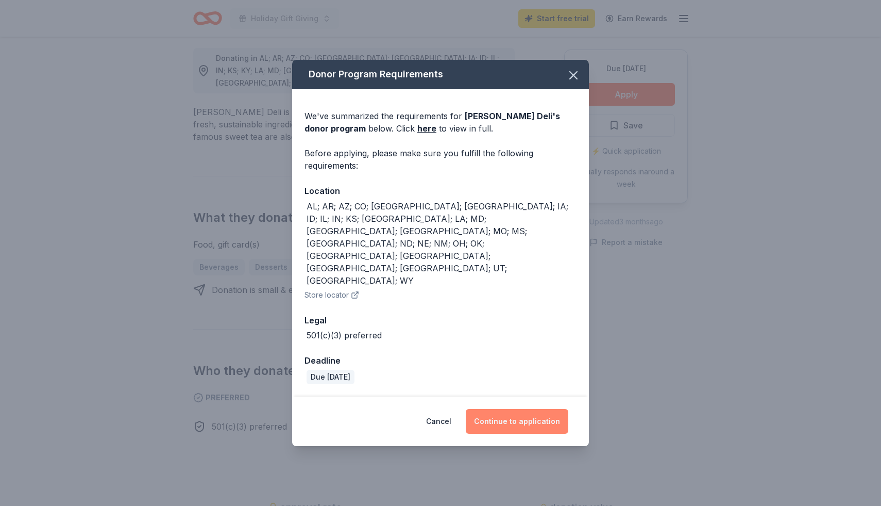
click at [508, 409] on button "Continue to application" at bounding box center [517, 421] width 103 height 25
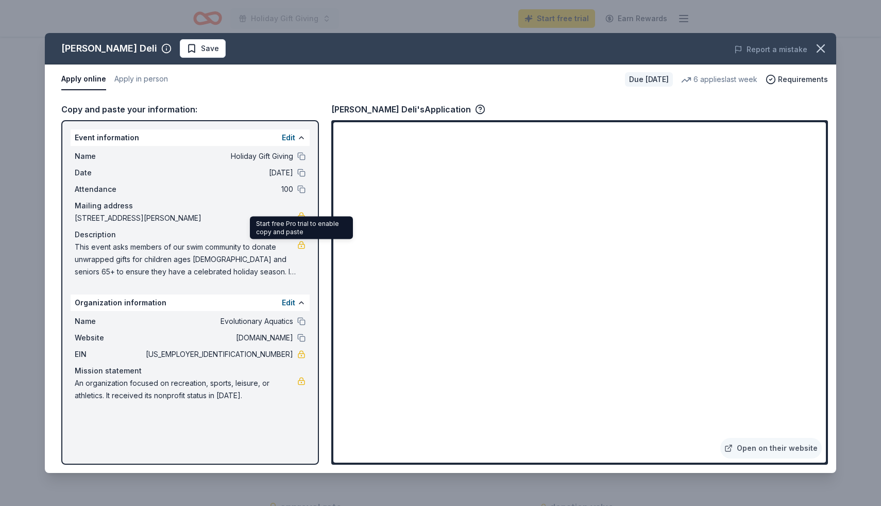
click at [299, 248] on link at bounding box center [301, 245] width 8 height 8
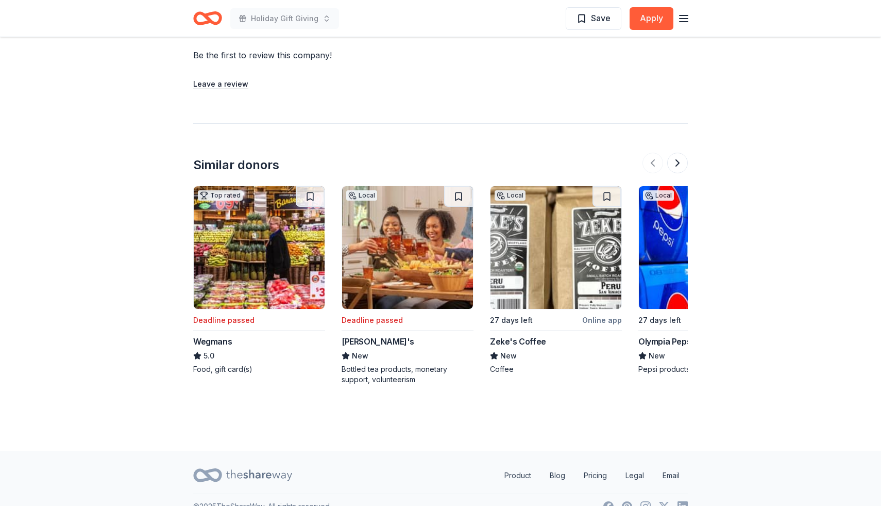
scroll to position [965, 0]
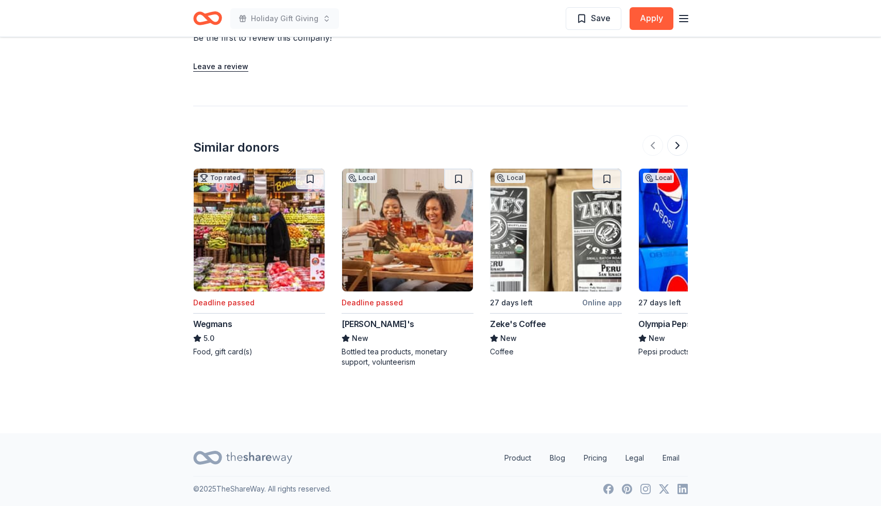
click at [543, 231] on img at bounding box center [556, 230] width 131 height 123
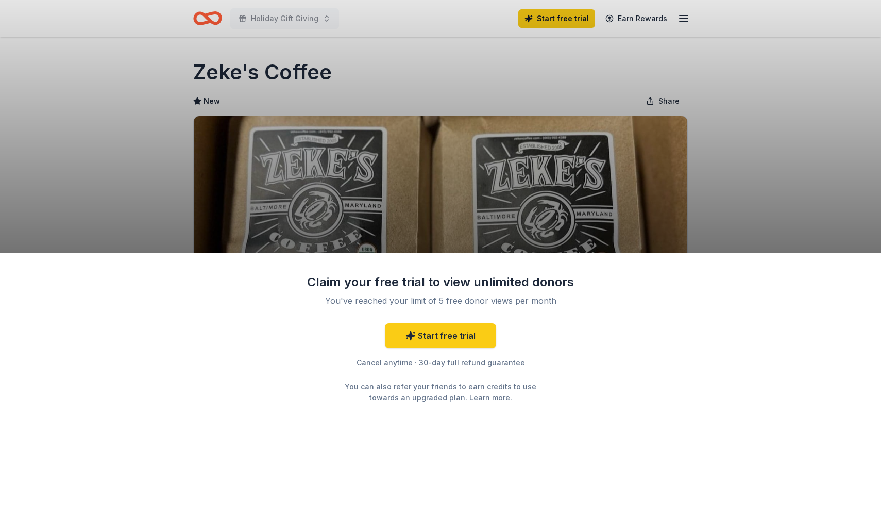
click at [698, 190] on div "Claim your free trial to view unlimited donors You've reached your limit of 5 f…" at bounding box center [440, 253] width 881 height 506
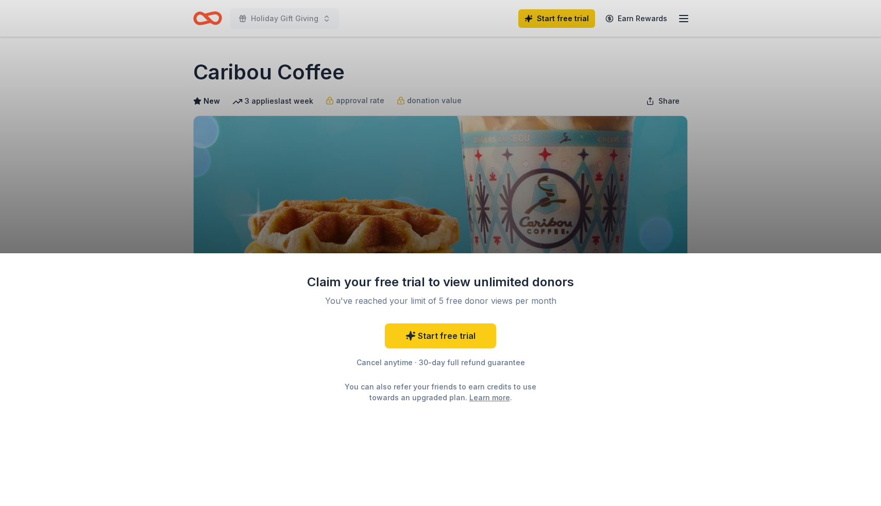
click at [422, 153] on div "Claim your free trial to view unlimited donors You've reached your limit of 5 f…" at bounding box center [440, 253] width 881 height 506
